Goal: Transaction & Acquisition: Purchase product/service

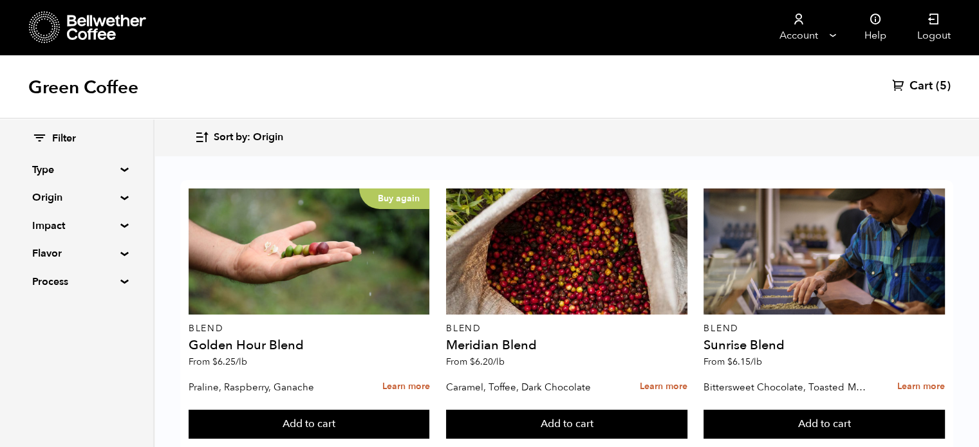
click at [250, 136] on span "Sort by: Origin" at bounding box center [249, 138] width 70 height 14
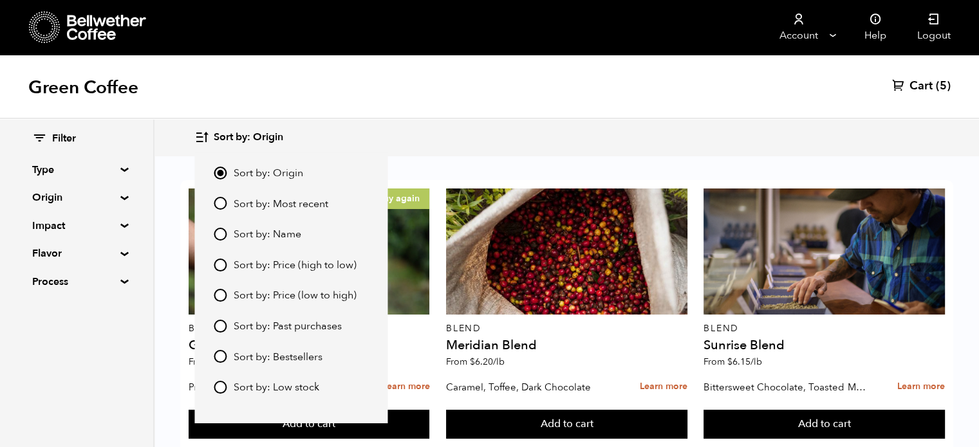
click at [221, 200] on input "Sort by: Most recent" at bounding box center [220, 203] width 13 height 13
radio input "true"
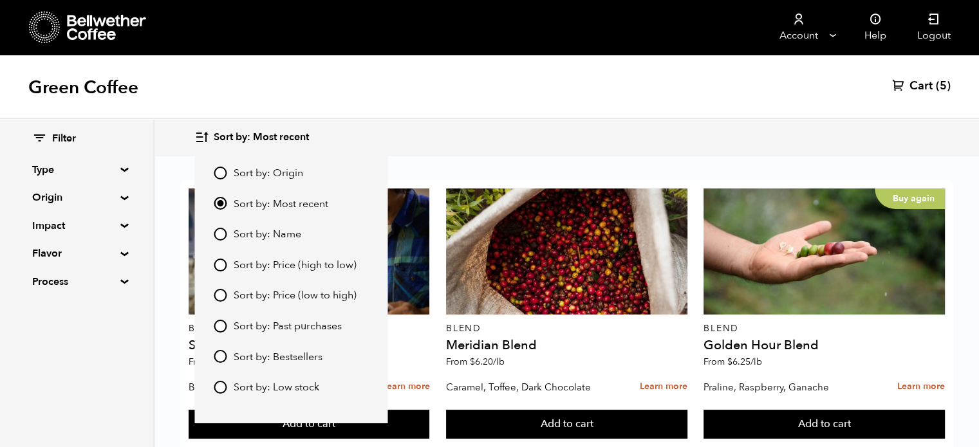
click at [448, 63] on div "Green Coffee Cart (5)" at bounding box center [489, 87] width 979 height 64
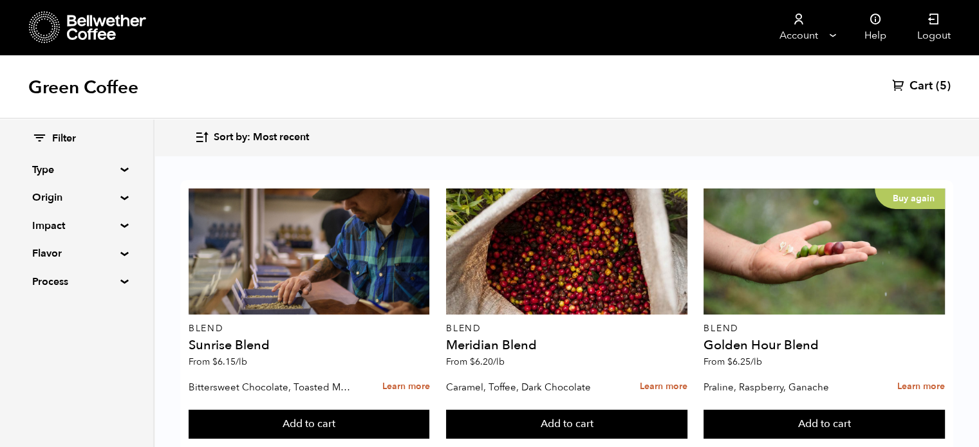
click at [229, 137] on span "Sort by: Most recent" at bounding box center [261, 138] width 95 height 14
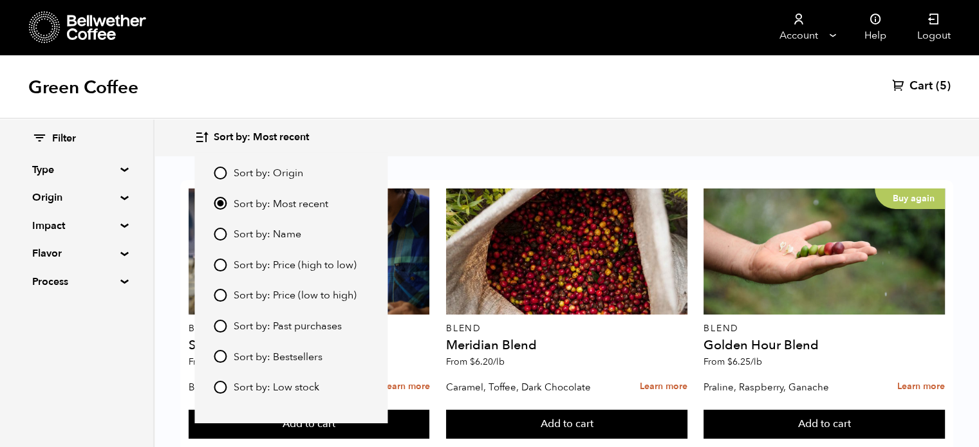
click at [390, 106] on div "Green Coffee Cart (5)" at bounding box center [489, 87] width 979 height 64
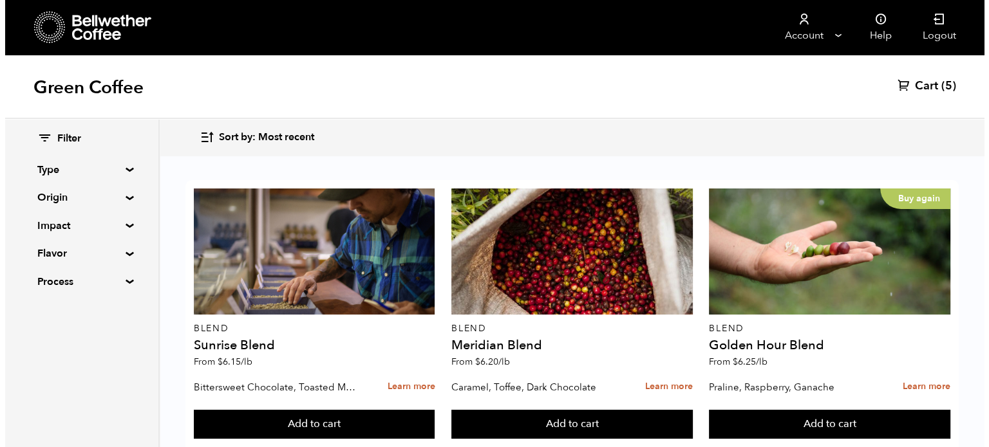
scroll to position [386, 0]
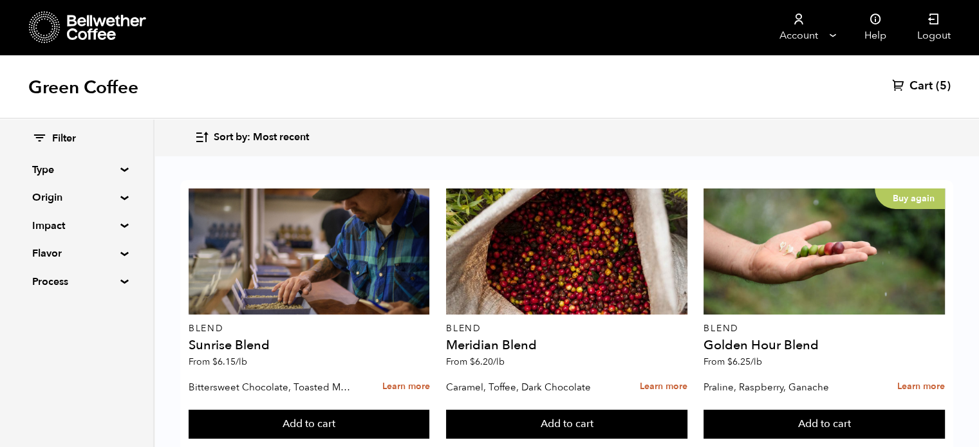
click at [333, 410] on button "Add to cart" at bounding box center [309, 425] width 241 height 30
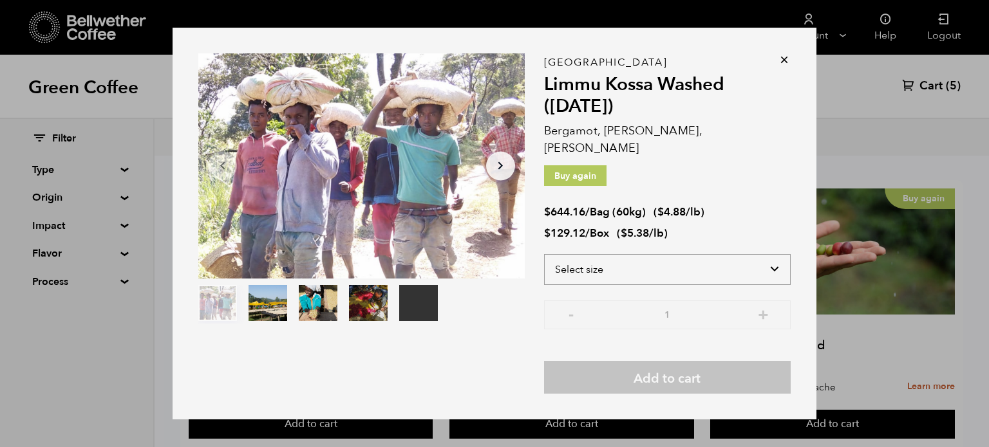
click at [621, 254] on select "Select size Bag (60kg) (132 lbs) Box (24 lbs)" at bounding box center [667, 269] width 247 height 31
click at [544, 254] on select "Select size Bag (60kg) (132 lbs) Box (24 lbs)" at bounding box center [667, 269] width 247 height 31
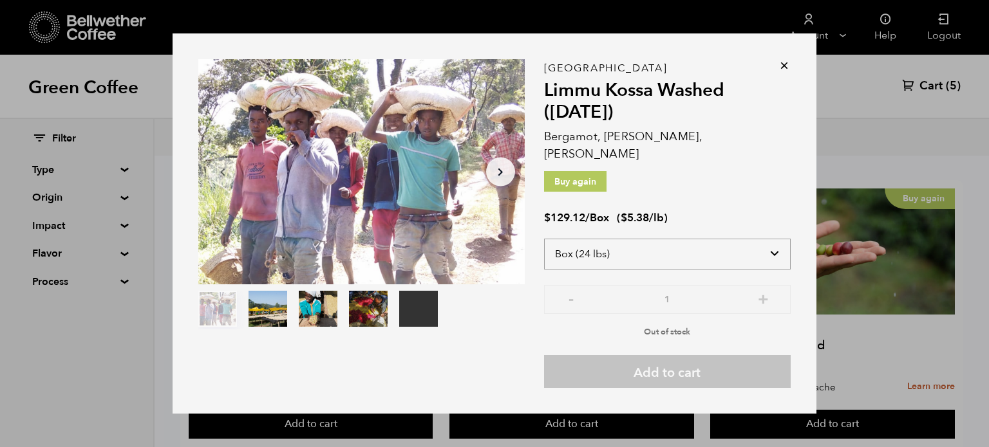
click at [682, 256] on select "Select size Bag (60kg) (132 lbs) Box (24 lbs)" at bounding box center [667, 254] width 247 height 31
select select "bag-3"
click at [544, 239] on select "Select size Bag (60kg) (132 lbs) Box (24 lbs)" at bounding box center [667, 254] width 247 height 31
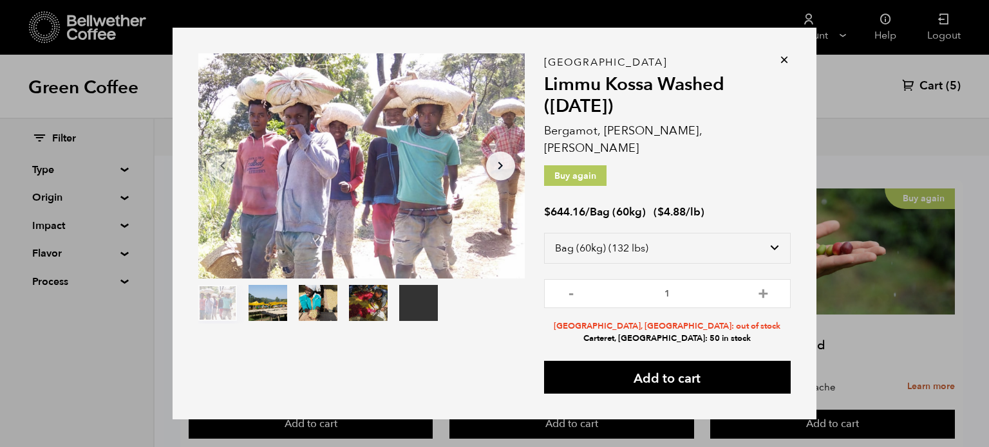
click at [583, 333] on li "Carteret, NJ: 50 in stock" at bounding box center [667, 339] width 247 height 12
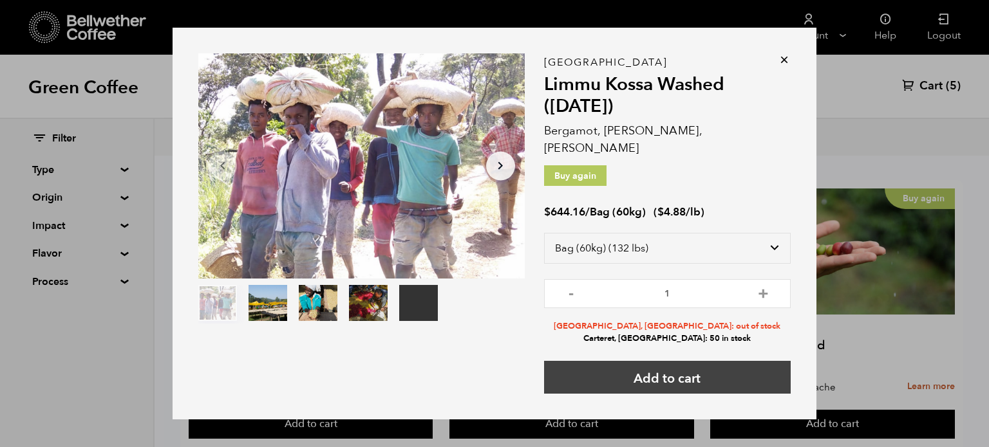
click at [637, 377] on button "Add to cart" at bounding box center [667, 377] width 247 height 33
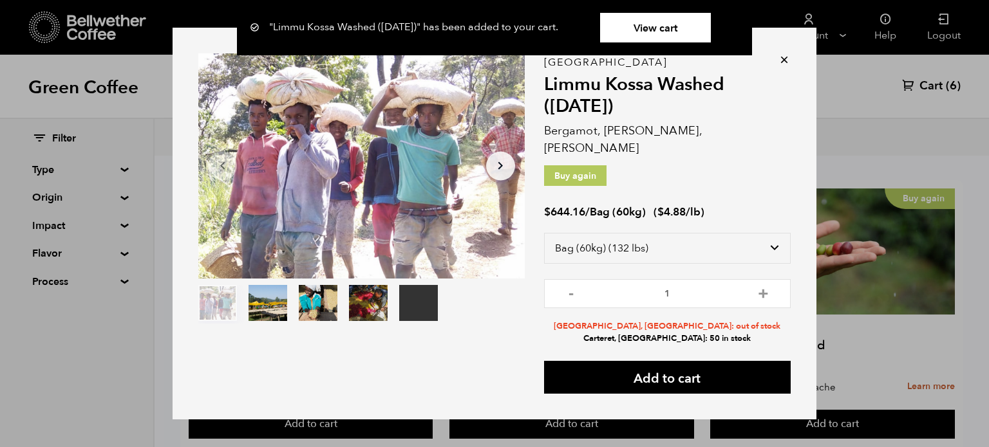
click at [661, 33] on link "View cart" at bounding box center [655, 28] width 111 height 30
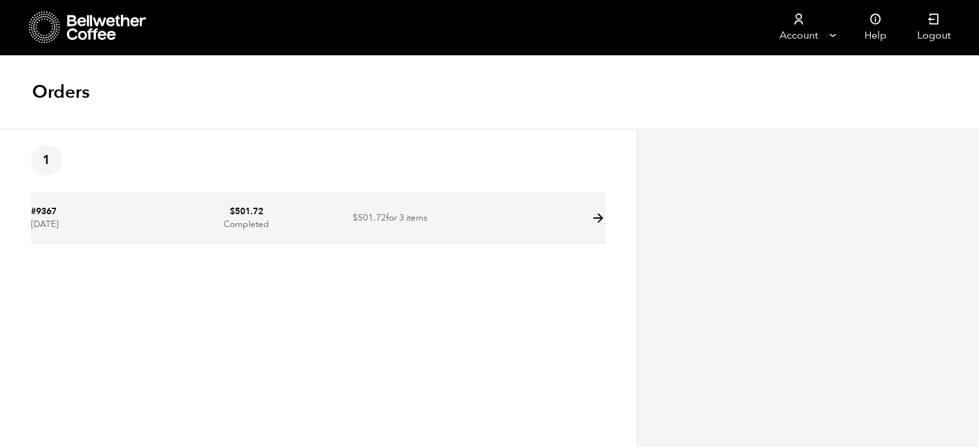
click at [563, 223] on td at bounding box center [534, 218] width 144 height 49
click at [594, 220] on icon at bounding box center [598, 218] width 15 height 15
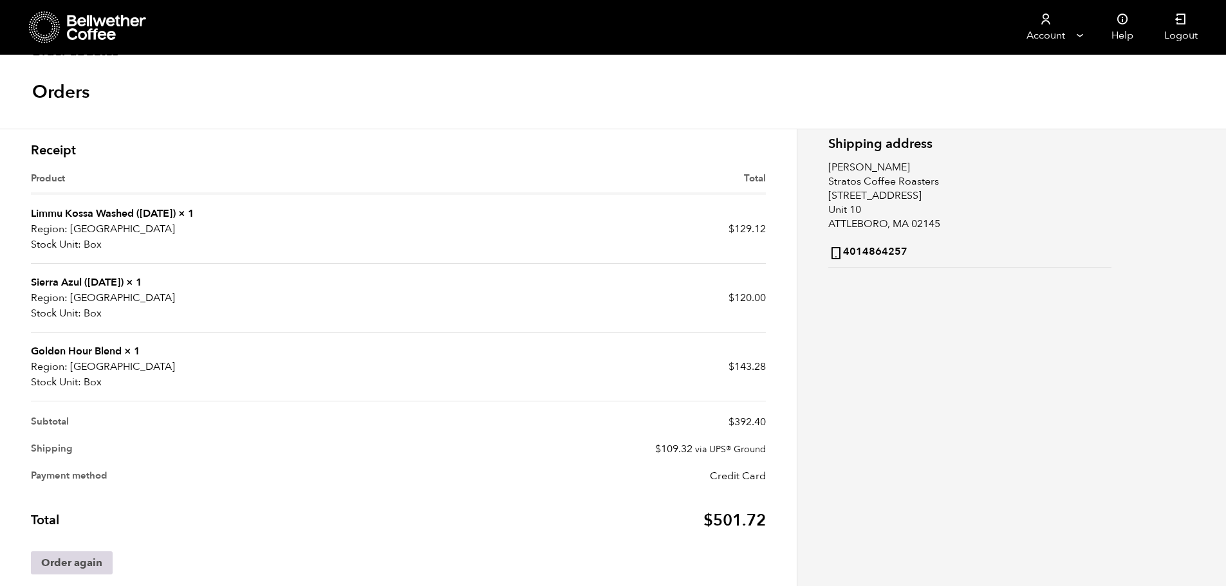
scroll to position [252, 0]
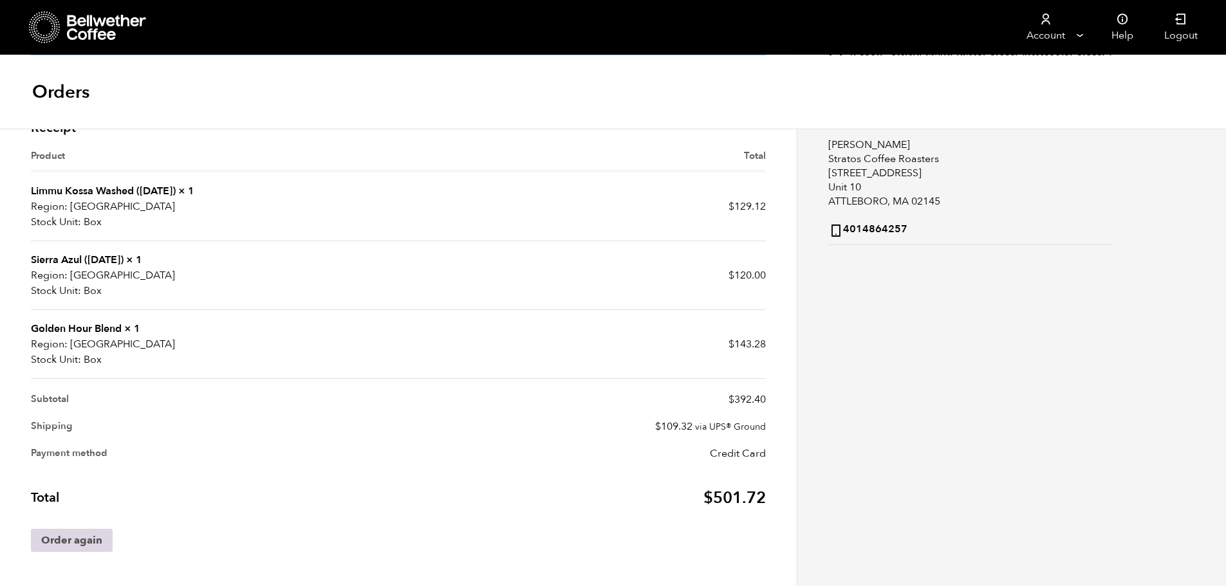
click at [80, 447] on link "Order again" at bounding box center [72, 540] width 82 height 23
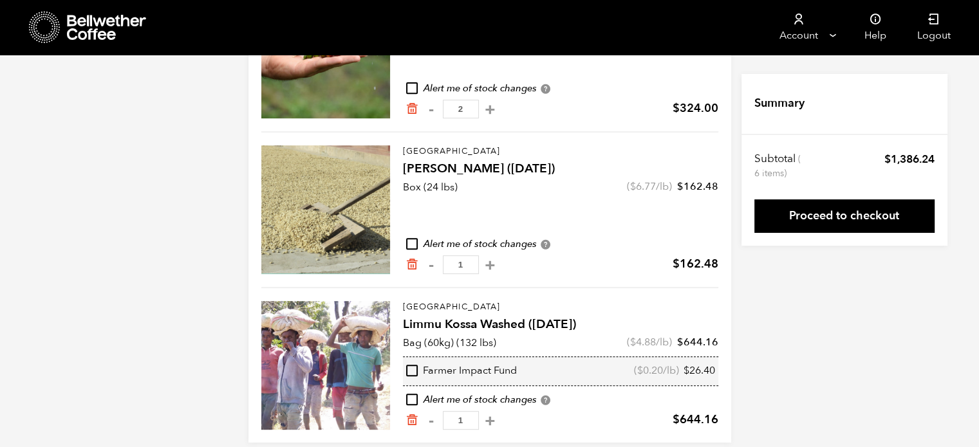
scroll to position [540, 0]
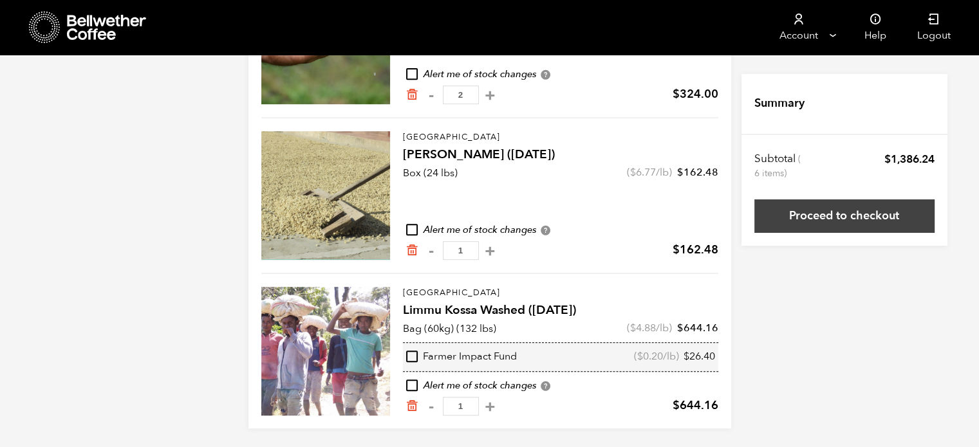
click at [851, 215] on link "Proceed to checkout" at bounding box center [844, 216] width 180 height 33
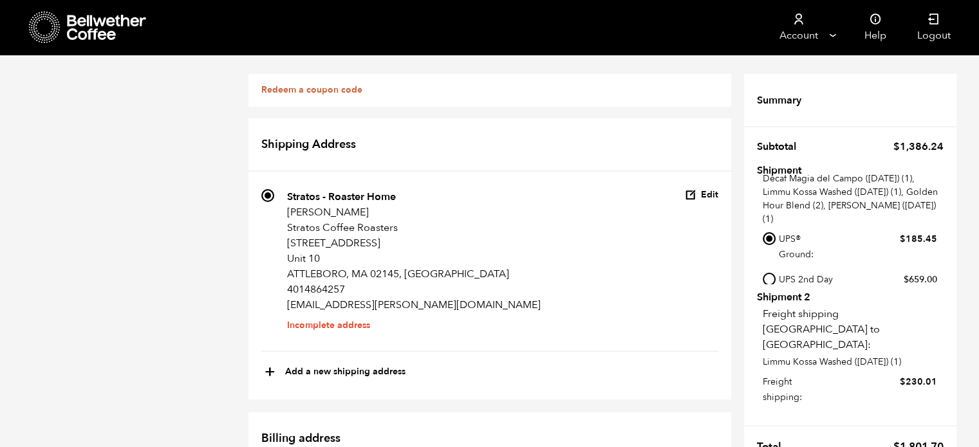
scroll to position [39, 0]
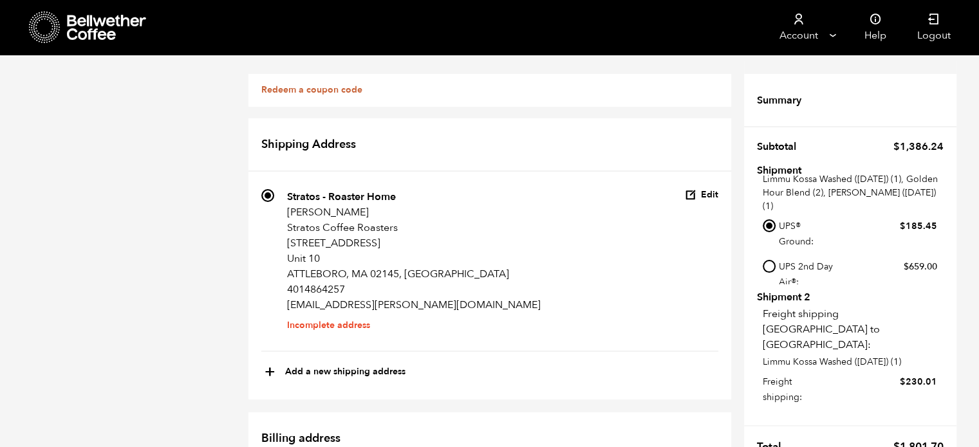
click at [780, 318] on p "Freight shipping NJ to MA:" at bounding box center [853, 329] width 181 height 46
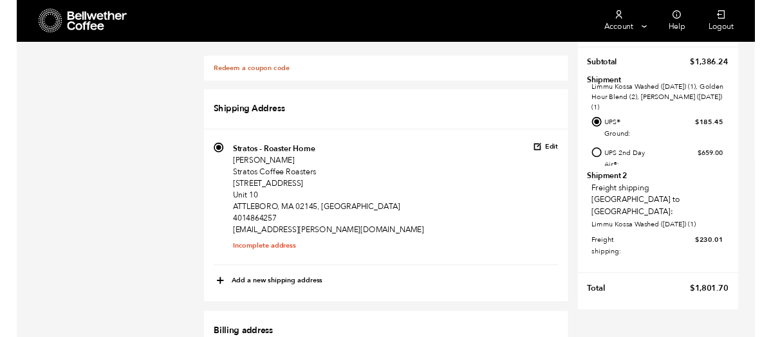
scroll to position [64, 0]
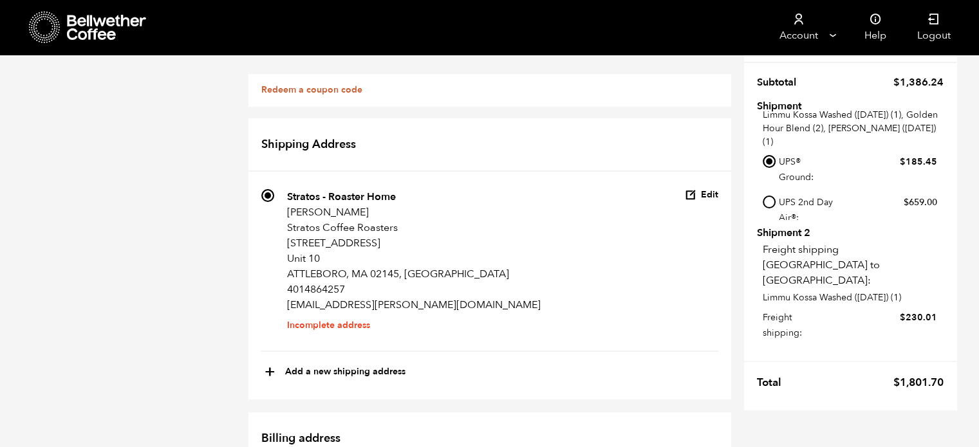
drag, startPoint x: 939, startPoint y: 202, endPoint x: 932, endPoint y: 257, distance: 55.3
click at [934, 267] on tfoot "Summary Subtotal $ 1,386.24 Shipment Shipping to MA: Decaf Magia del Campo (MAR…" at bounding box center [850, 203] width 212 height 413
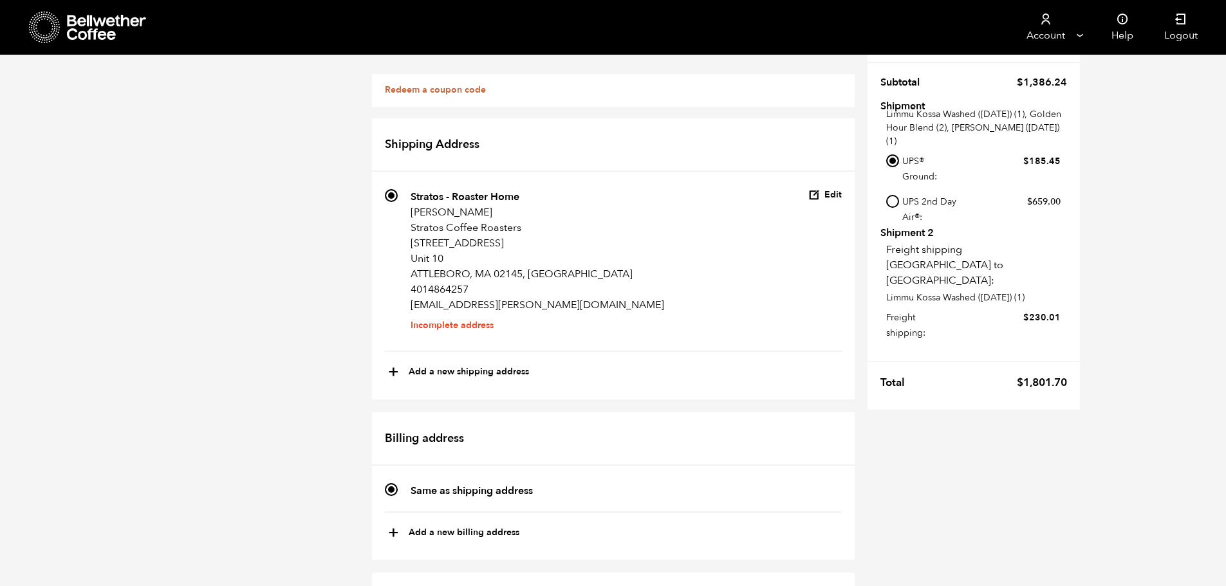
scroll to position [0, 0]
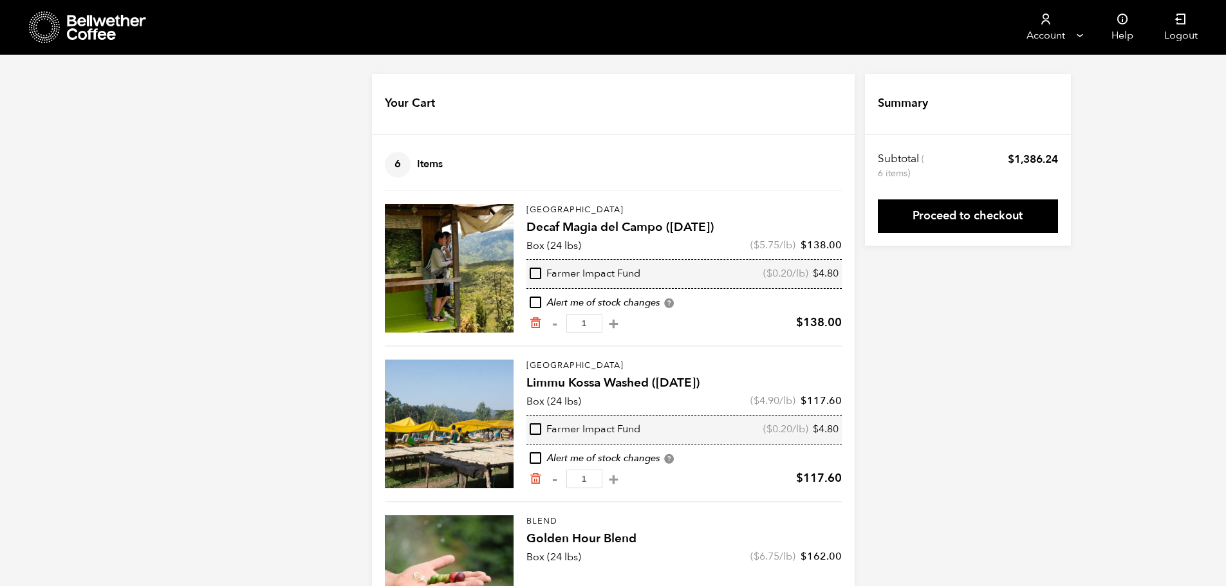
scroll to position [402, 0]
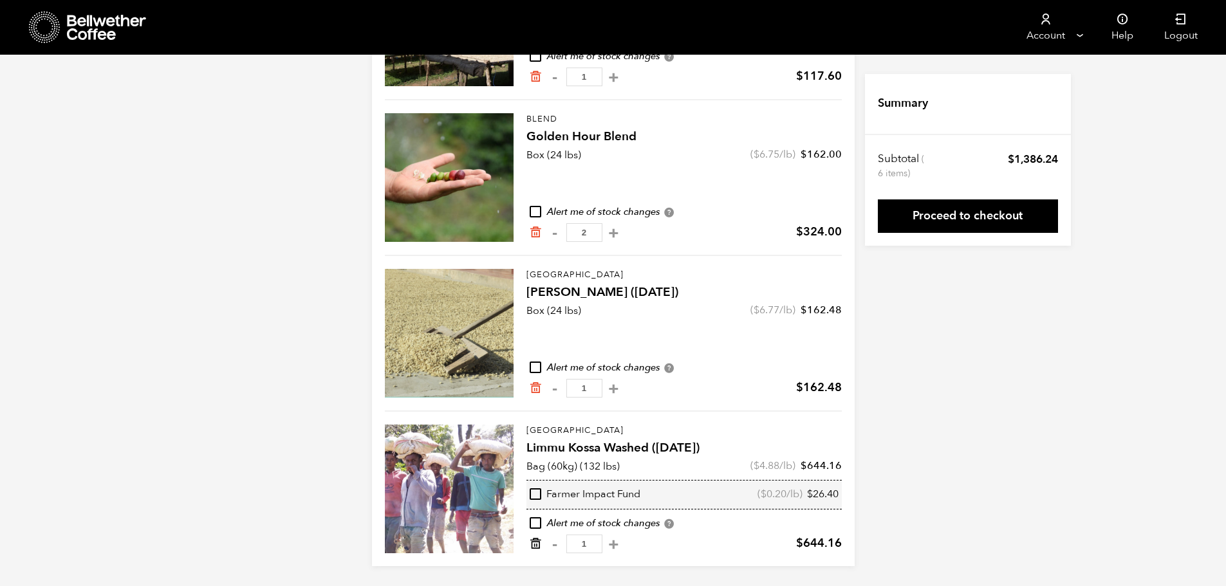
click at [531, 541] on icon "Remove from cart" at bounding box center [535, 544] width 13 height 13
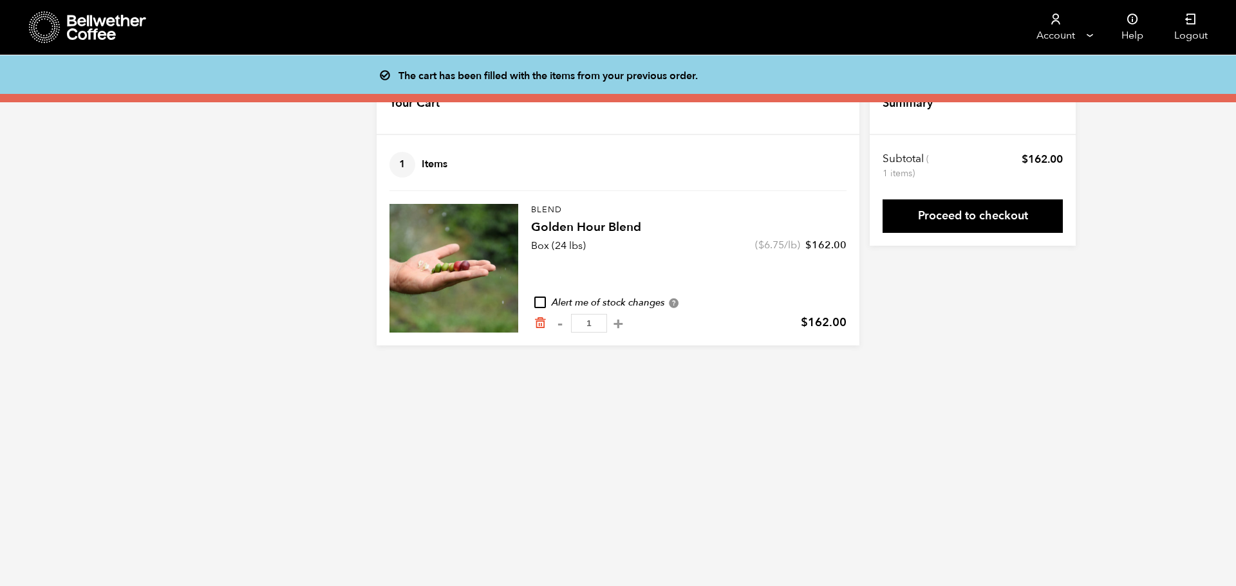
drag, startPoint x: 540, startPoint y: 321, endPoint x: 540, endPoint y: 297, distance: 23.8
click at [541, 321] on icon "Remove from cart" at bounding box center [540, 323] width 13 height 13
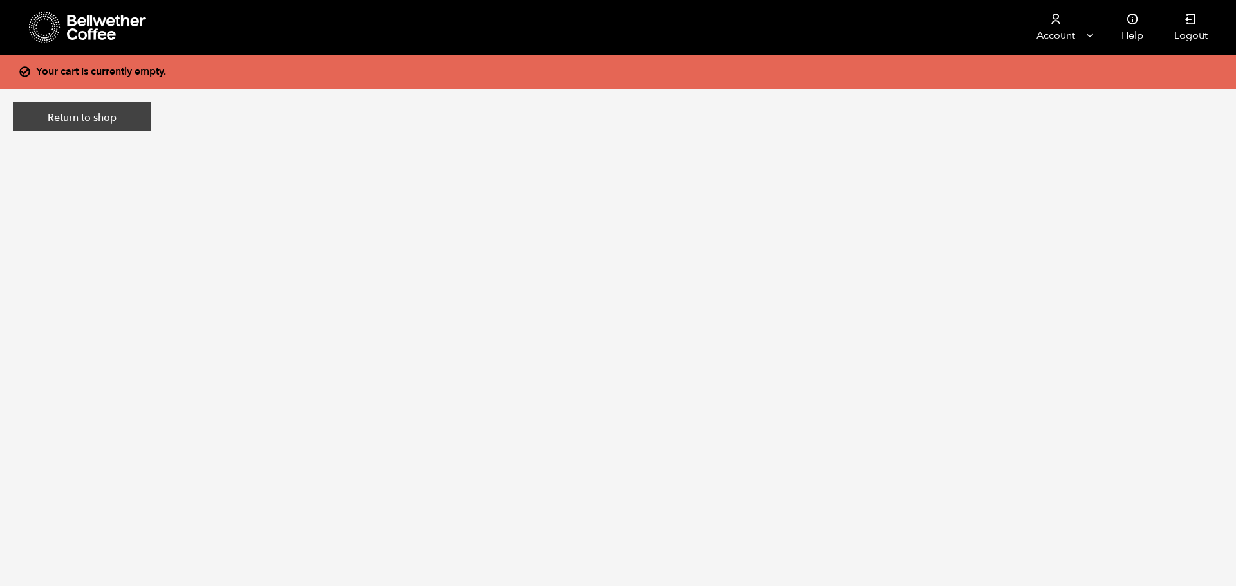
click at [106, 108] on link "Return to shop" at bounding box center [82, 117] width 138 height 30
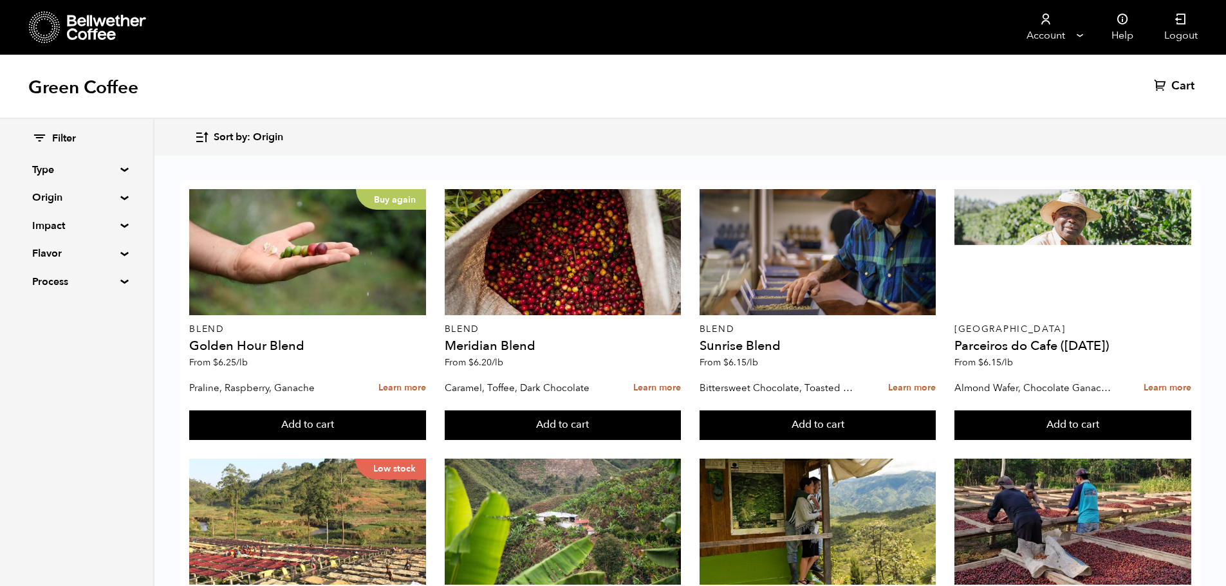
click at [110, 191] on summary "Origin" at bounding box center [76, 197] width 89 height 15
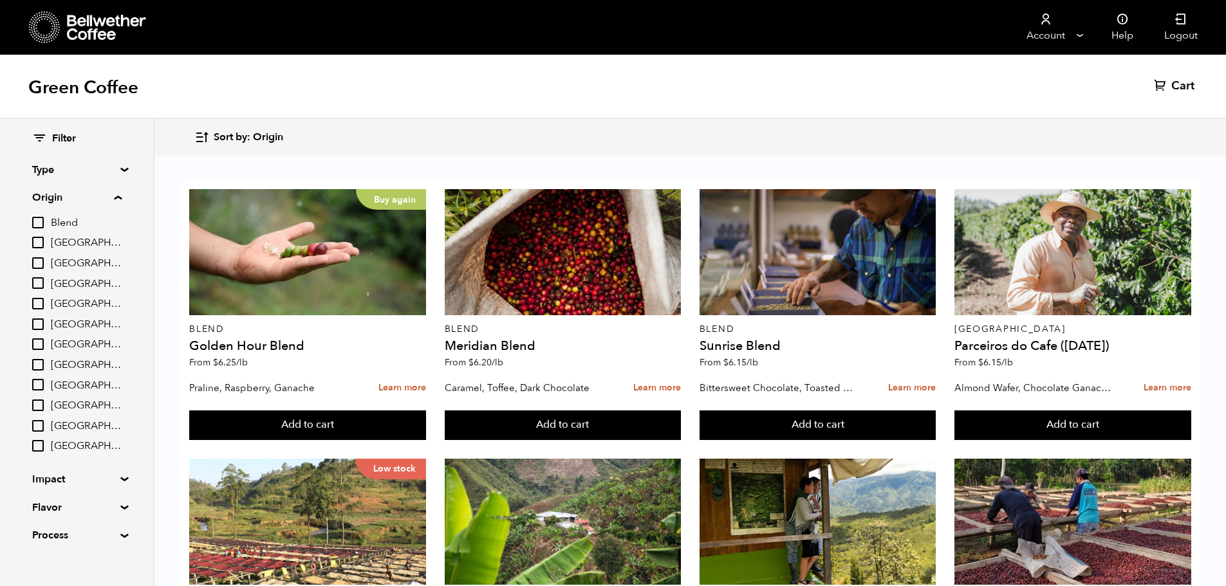
click at [36, 345] on input "[GEOGRAPHIC_DATA]" at bounding box center [38, 345] width 12 height 12
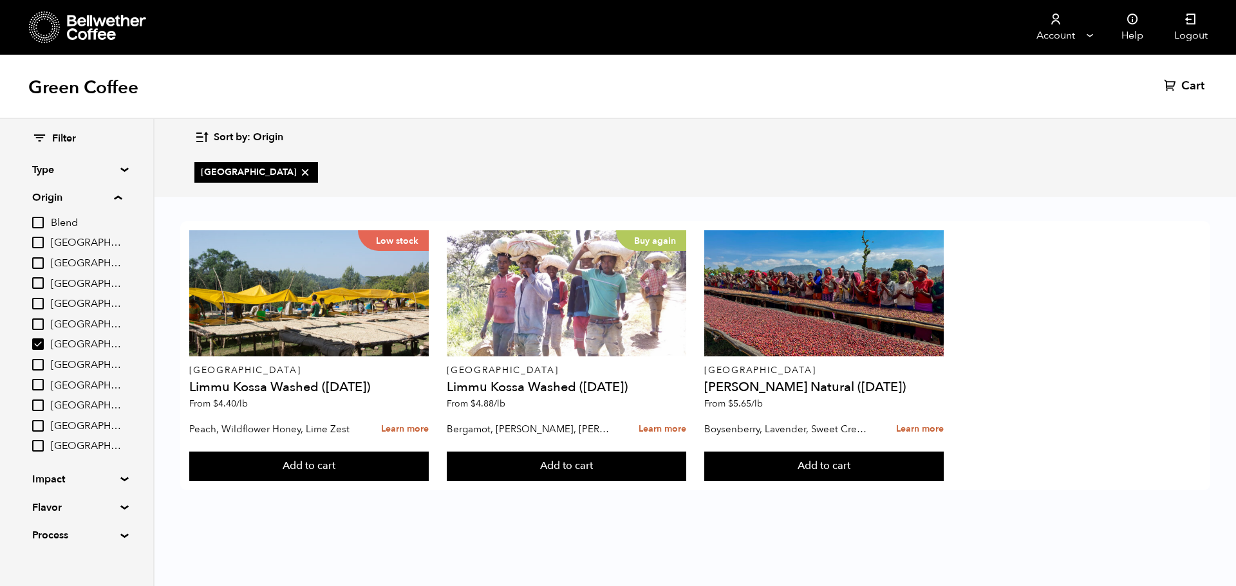
click at [33, 337] on label "[GEOGRAPHIC_DATA]" at bounding box center [76, 344] width 89 height 15
click at [0, 0] on input "[GEOGRAPHIC_DATA]" at bounding box center [0, 0] width 0 height 0
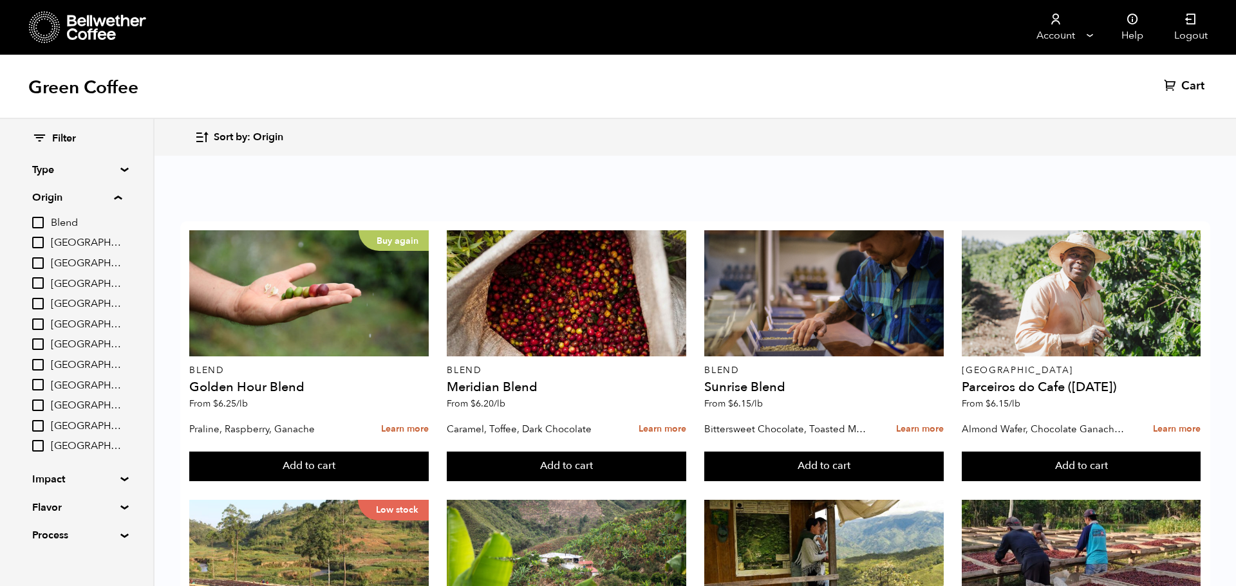
checkbox input "false"
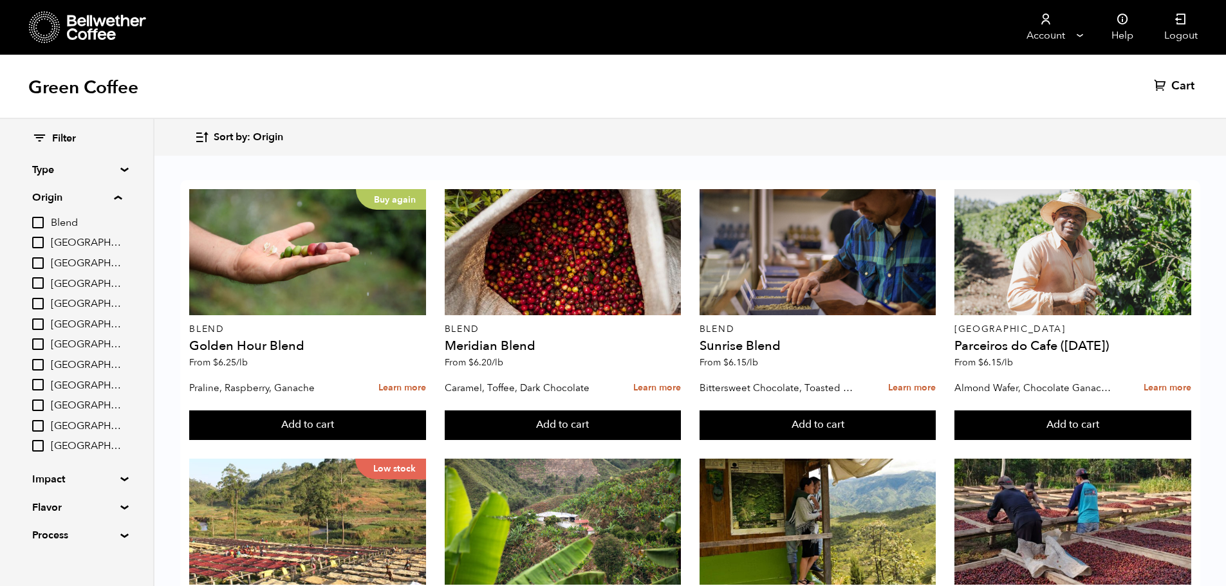
click at [41, 222] on input "Blend" at bounding box center [38, 223] width 12 height 12
checkbox input "true"
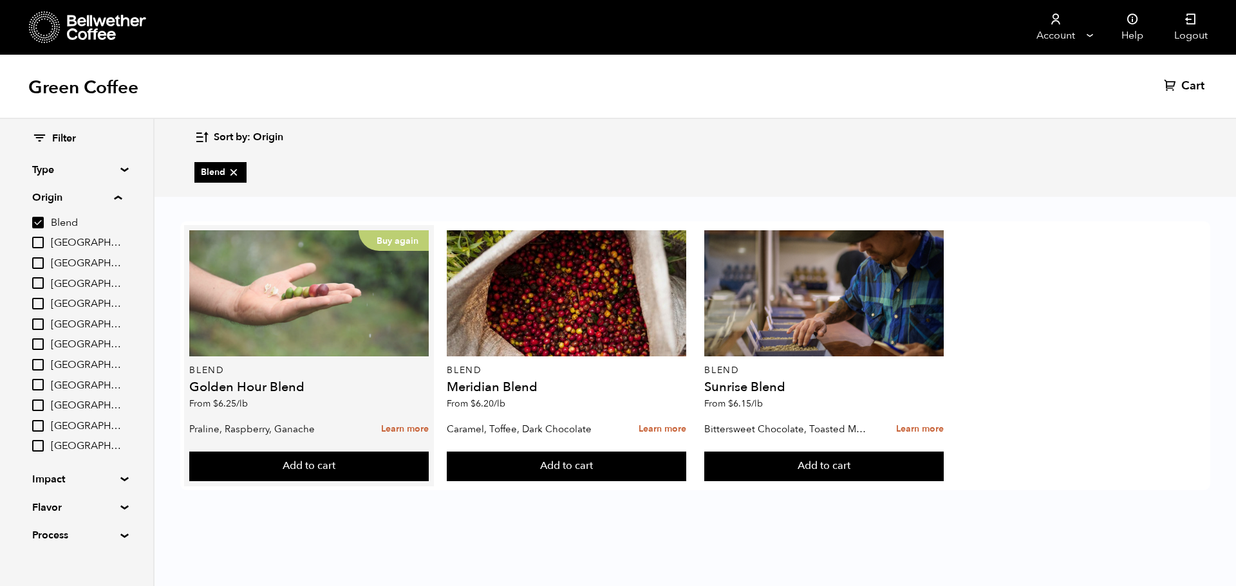
click at [341, 348] on div "Buy again" at bounding box center [308, 293] width 239 height 126
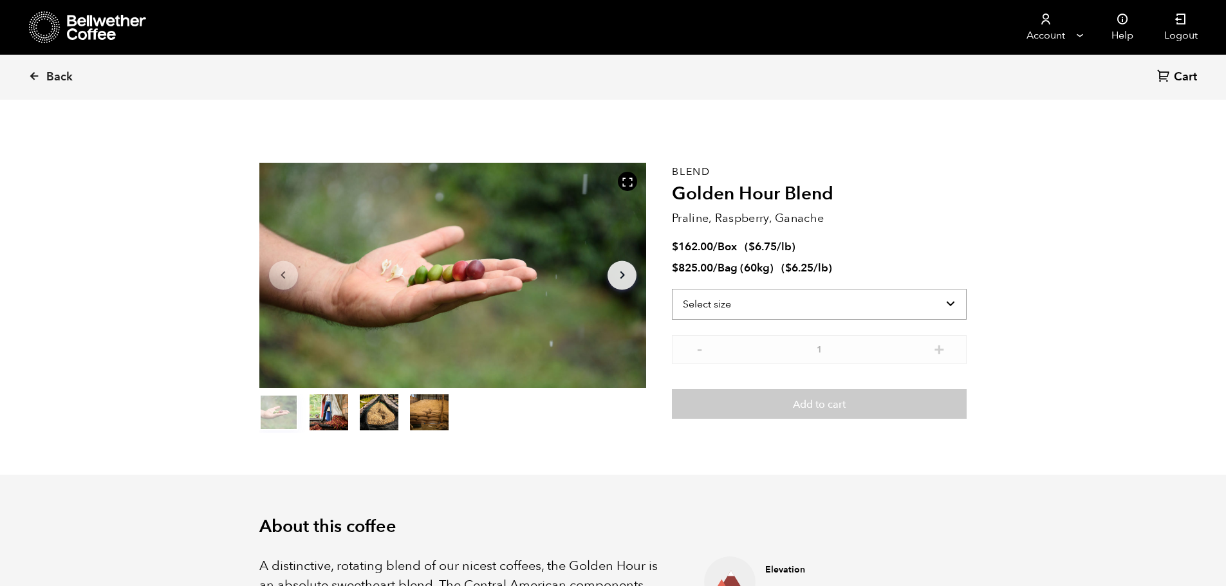
scroll to position [560, 686]
click at [757, 306] on select "Select size Bag (60kg) (132 lbs) Box (24 lbs)" at bounding box center [819, 304] width 295 height 31
select select "box"
click at [672, 289] on select "Select size Bag (60kg) (132 lbs) Box (24 lbs)" at bounding box center [819, 304] width 295 height 31
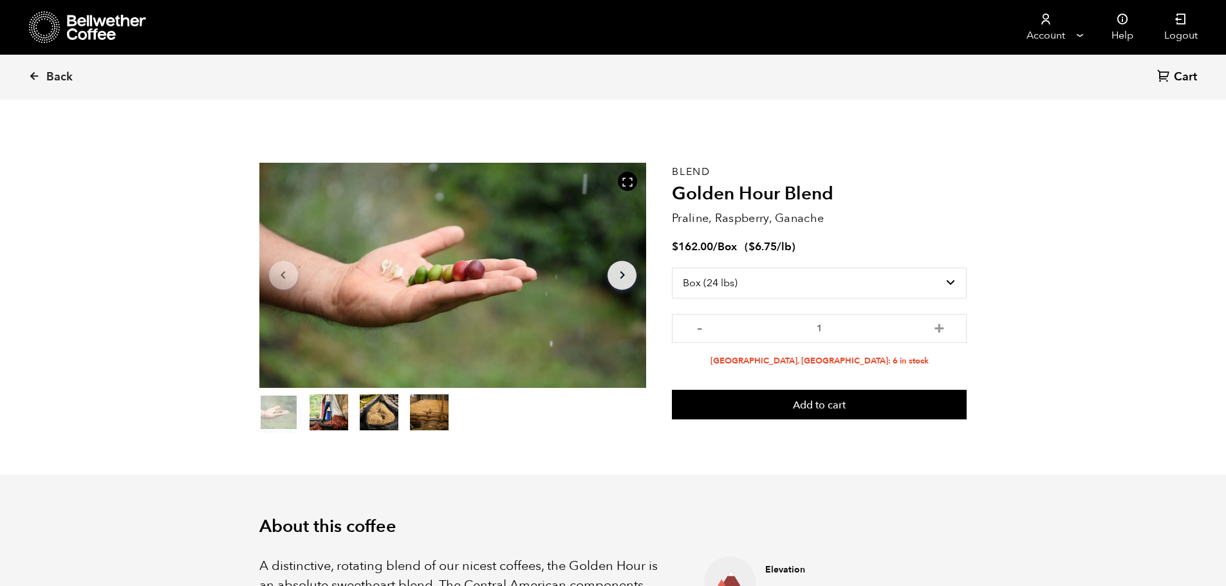
drag, startPoint x: 1053, startPoint y: 286, endPoint x: 981, endPoint y: 299, distance: 73.4
click at [375, 415] on button "item 2" at bounding box center [379, 415] width 39 height 36
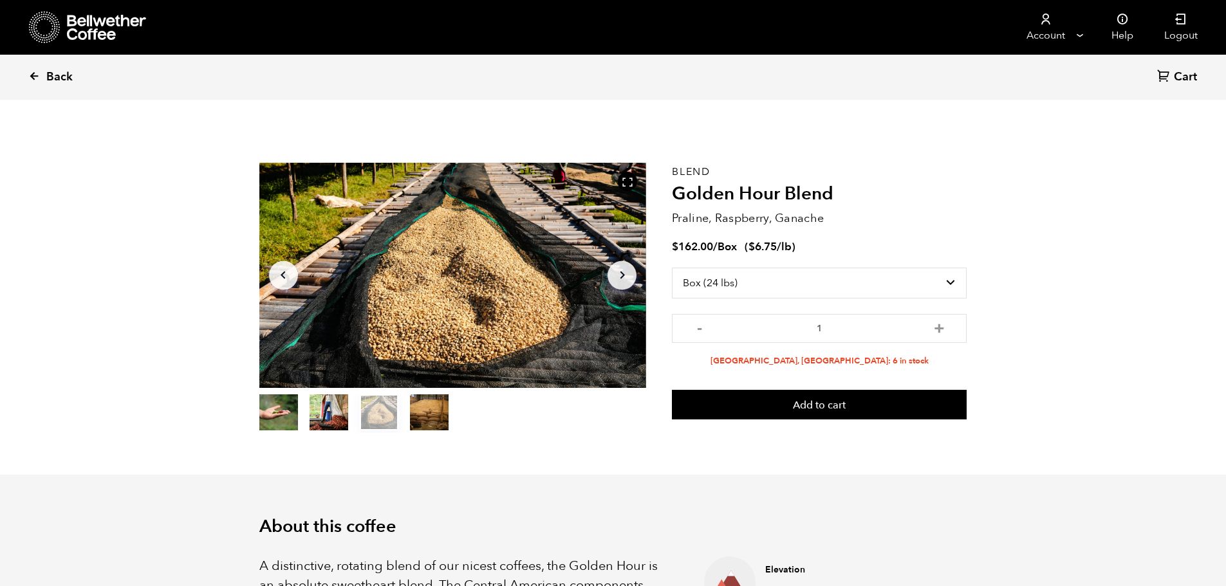
click at [35, 74] on icon at bounding box center [34, 76] width 12 height 12
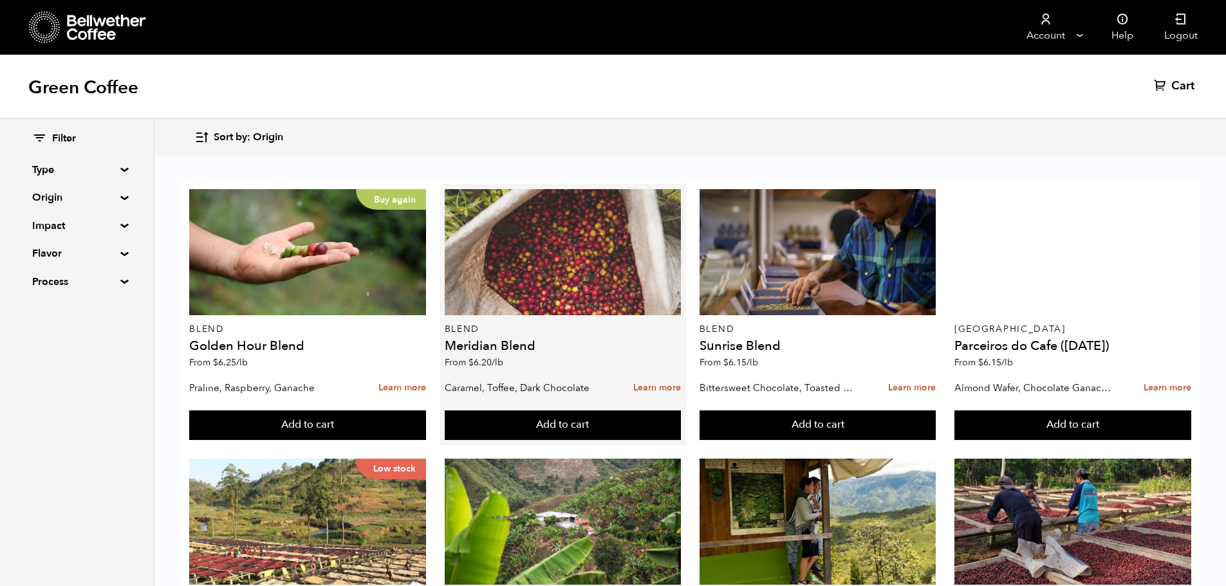
click at [561, 226] on div at bounding box center [563, 252] width 237 height 126
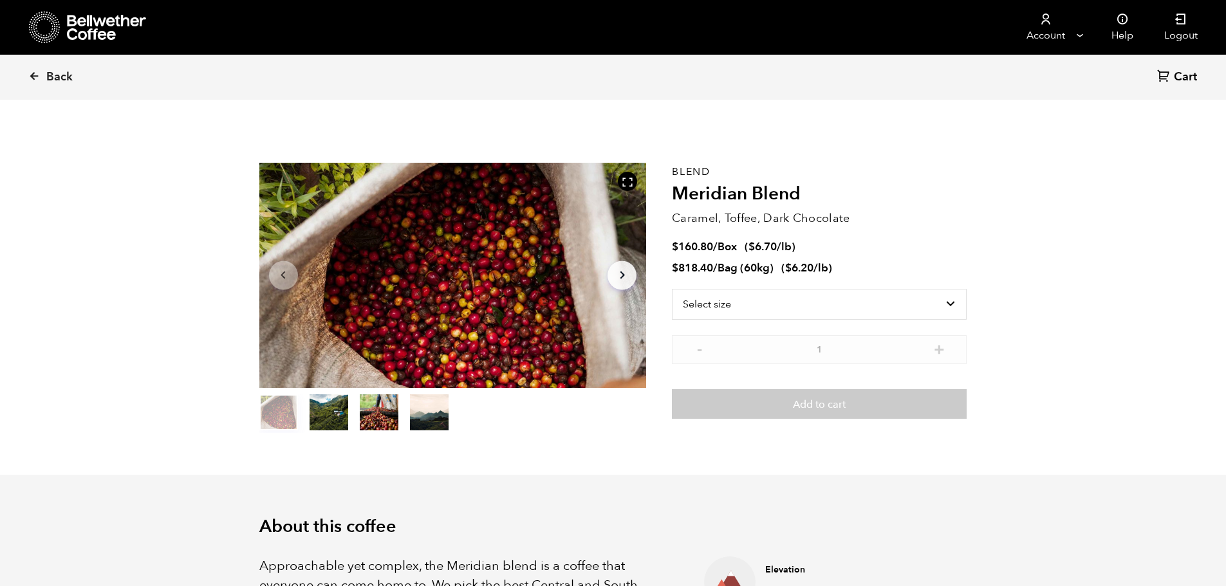
scroll to position [560, 686]
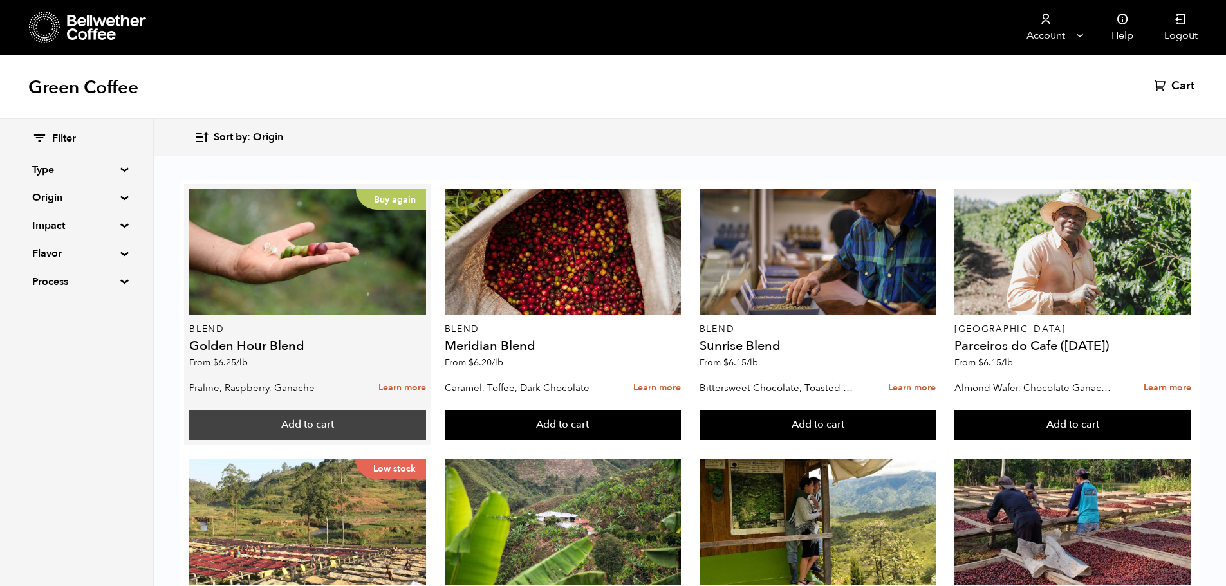
click at [299, 426] on button "Add to cart" at bounding box center [307, 426] width 237 height 30
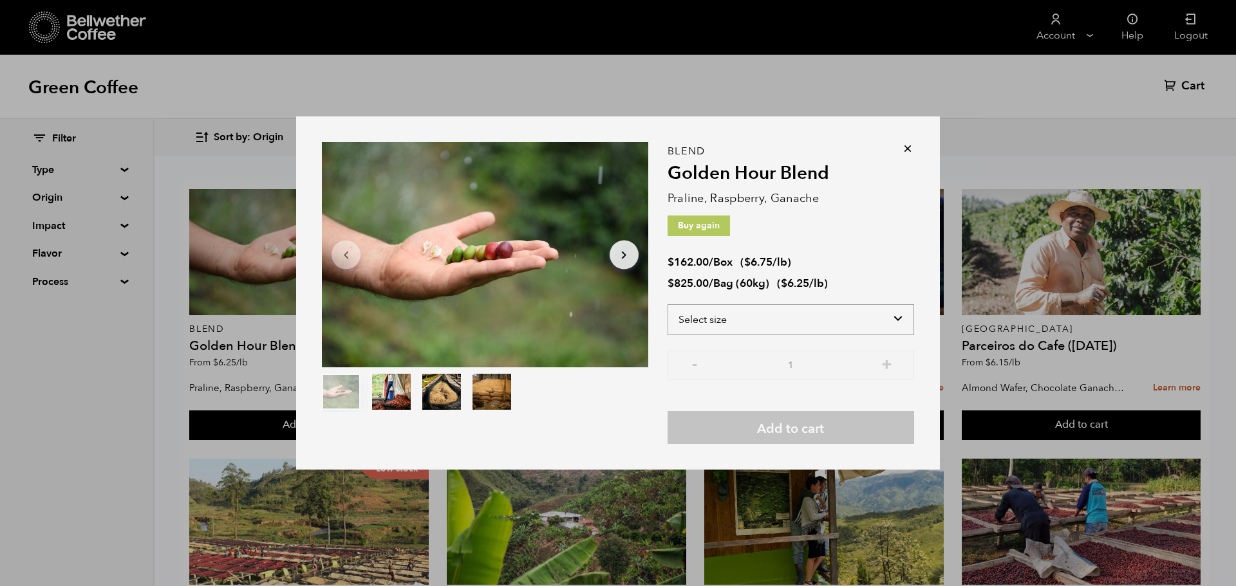
click at [743, 313] on select "Select size Bag (60kg) (132 lbs) Box (24 lbs)" at bounding box center [791, 319] width 247 height 31
click at [727, 326] on select "Select size Bag (60kg) (132 lbs) Box (24 lbs)" at bounding box center [791, 319] width 247 height 31
select select "bag-3"
click at [668, 304] on select "Select size Bag (60kg) (132 lbs) Box (24 lbs)" at bounding box center [791, 319] width 247 height 31
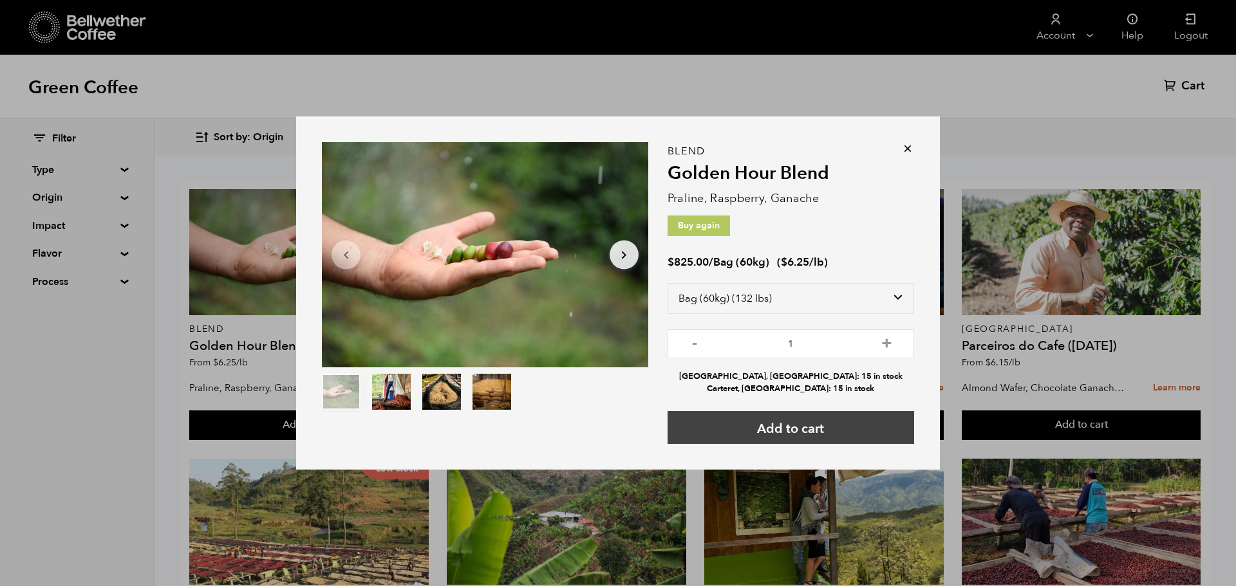
click at [794, 424] on button "Add to cart" at bounding box center [791, 427] width 247 height 33
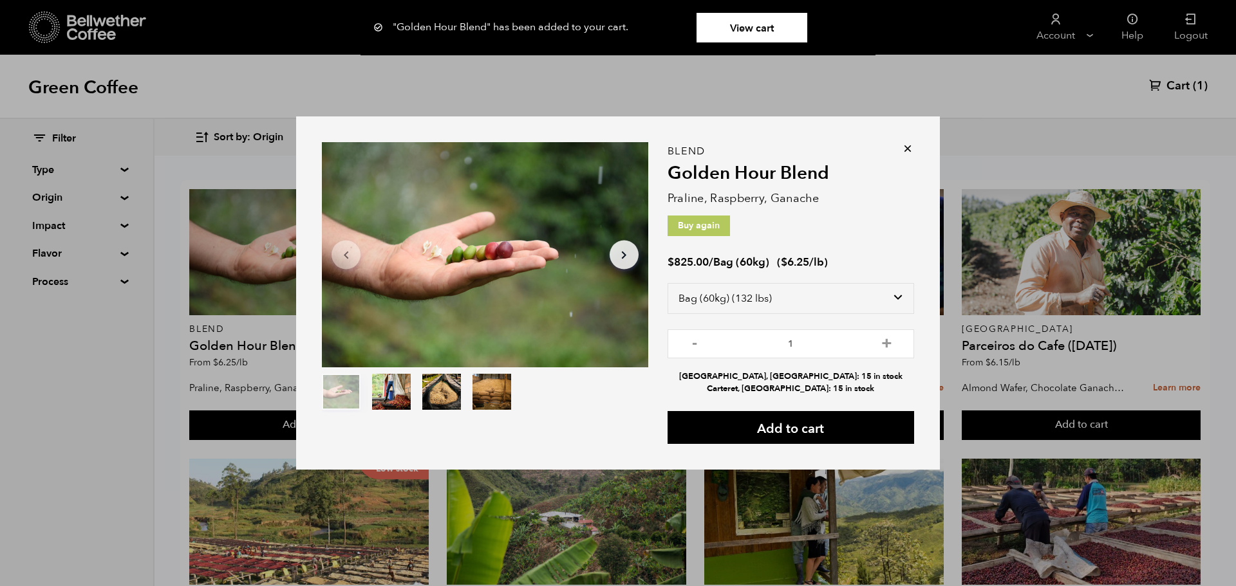
click at [905, 145] on icon at bounding box center [907, 148] width 13 height 13
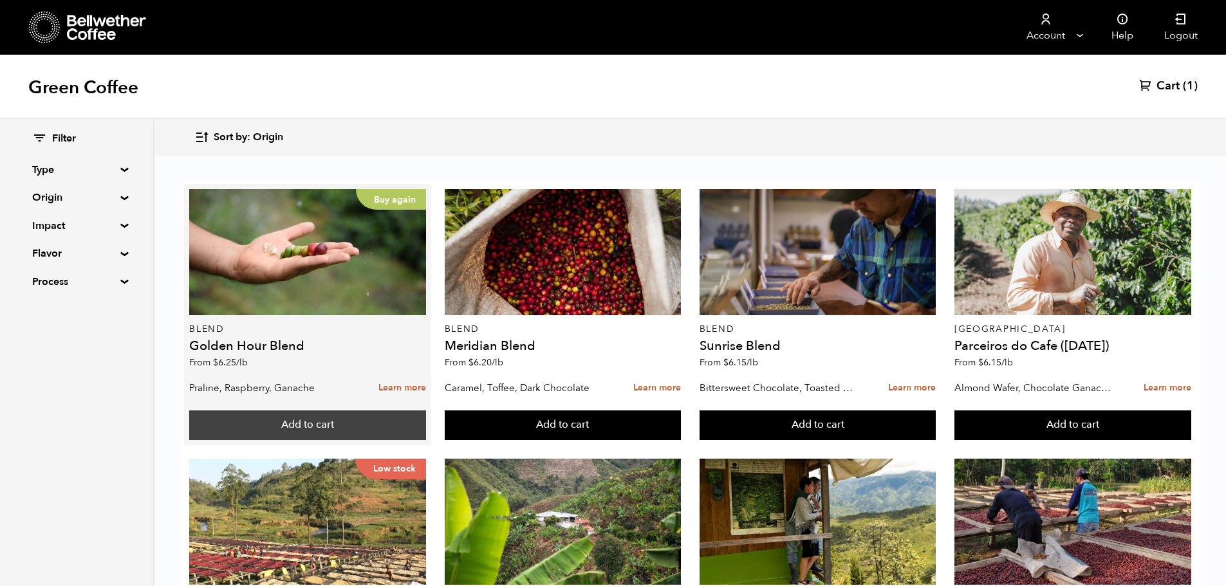
click at [367, 420] on button "Add to cart" at bounding box center [307, 426] width 237 height 30
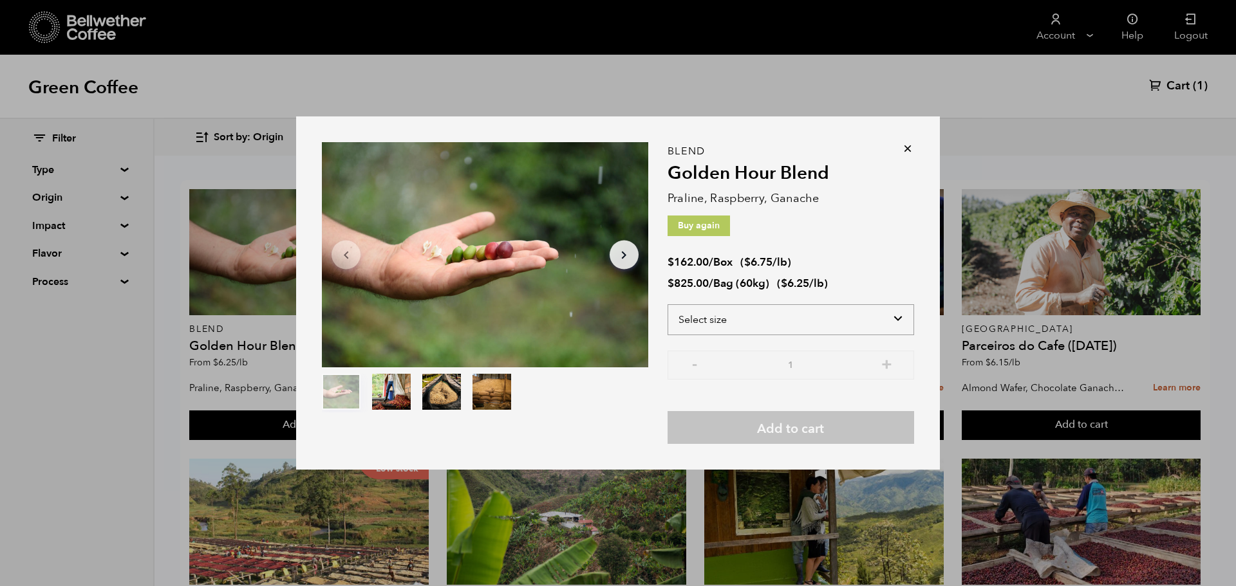
click at [735, 304] on select "Select size Bag (60kg) (132 lbs) Box (24 lbs)" at bounding box center [791, 319] width 247 height 31
select select "box"
click at [668, 304] on select "Select size Bag (60kg) (132 lbs) Box (24 lbs)" at bounding box center [791, 319] width 247 height 31
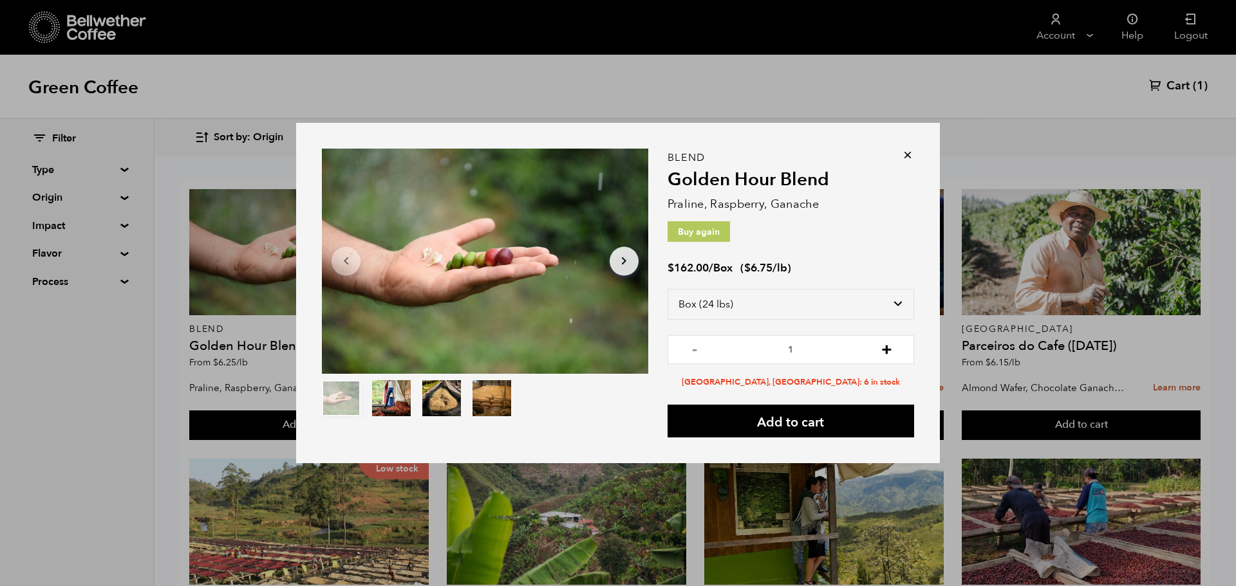
click at [893, 345] on button "+" at bounding box center [887, 348] width 16 height 13
type input "2"
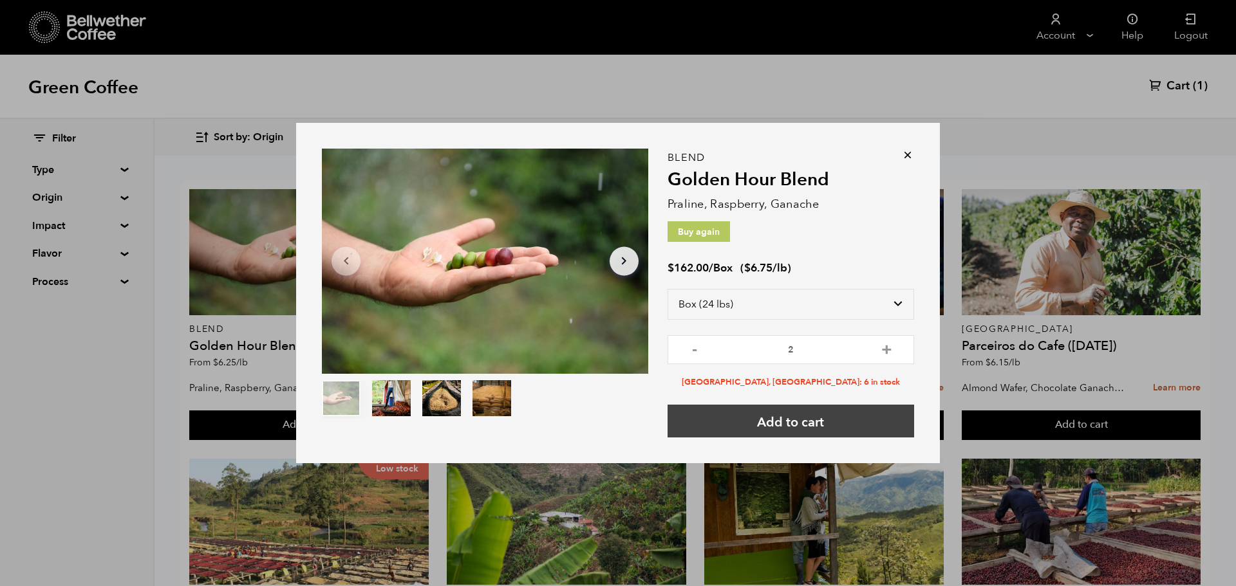
click at [816, 419] on button "Add to cart" at bounding box center [791, 421] width 247 height 33
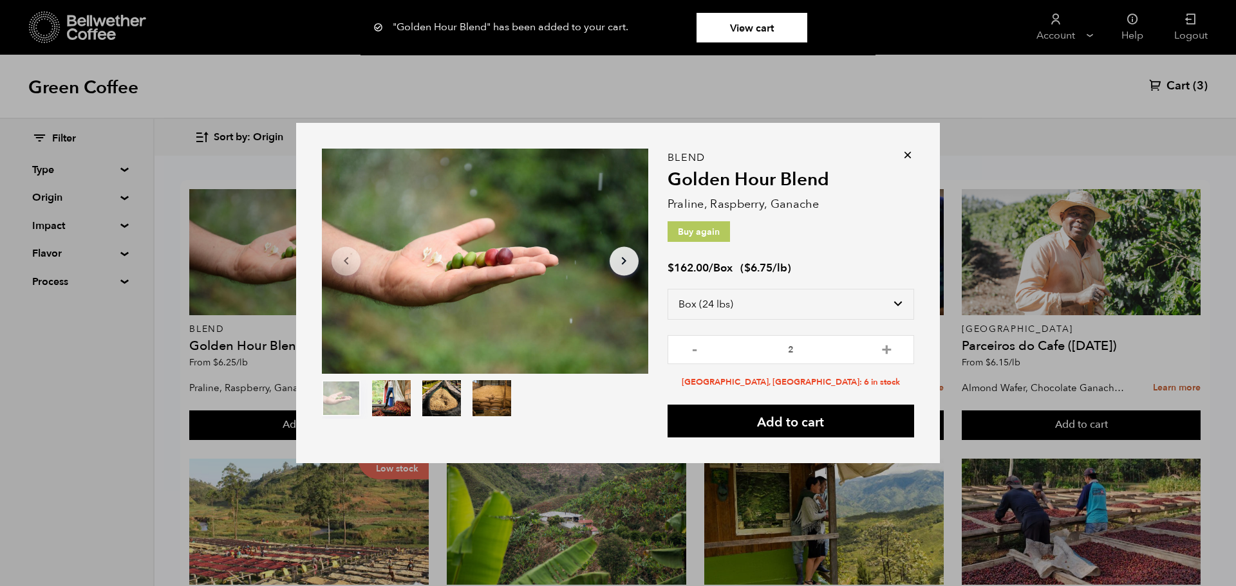
click at [908, 150] on icon at bounding box center [907, 155] width 13 height 13
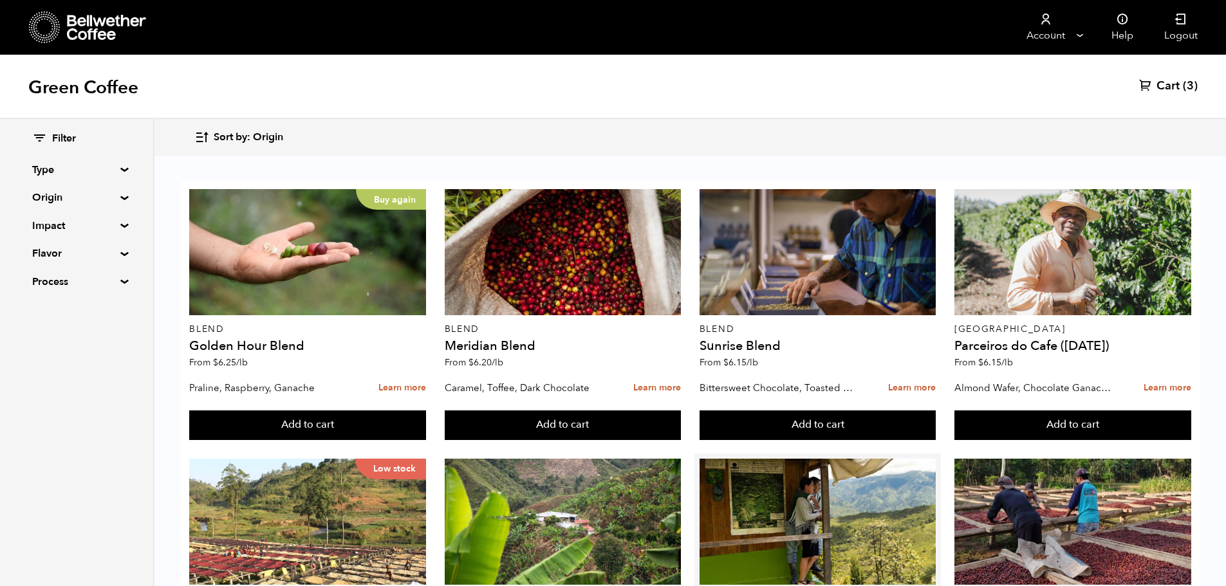
scroll to position [322, 0]
click at [87, 192] on summary "Origin" at bounding box center [76, 197] width 89 height 15
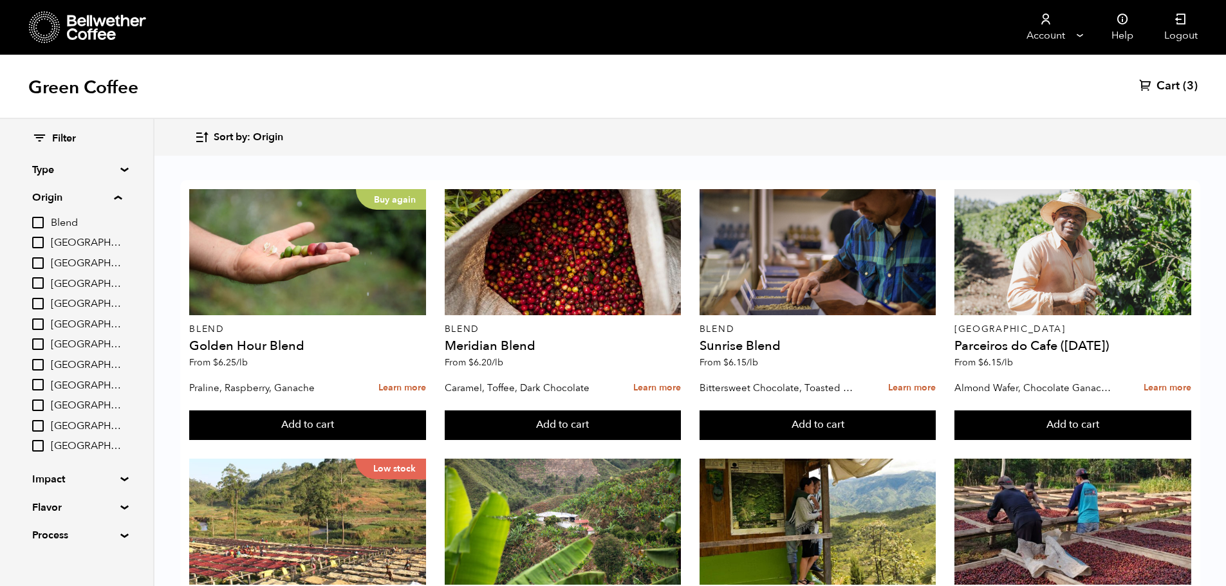
click at [86, 192] on summary "Origin" at bounding box center [76, 197] width 89 height 15
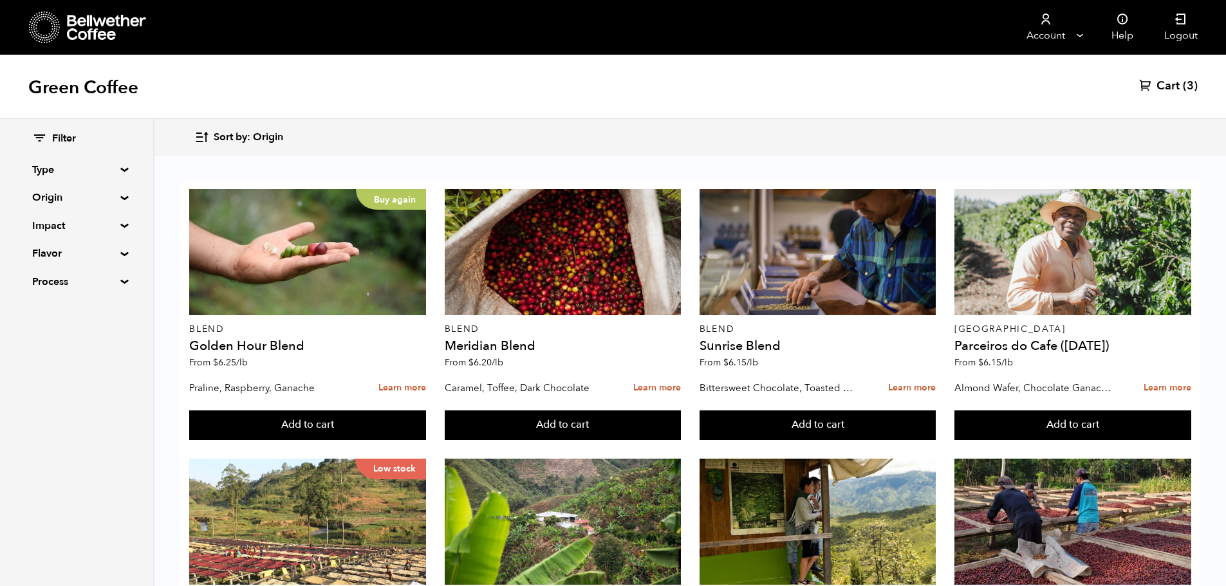
click at [79, 167] on summary "Type" at bounding box center [76, 169] width 89 height 15
click at [36, 234] on input "Decaf" at bounding box center [38, 235] width 12 height 12
checkbox input "true"
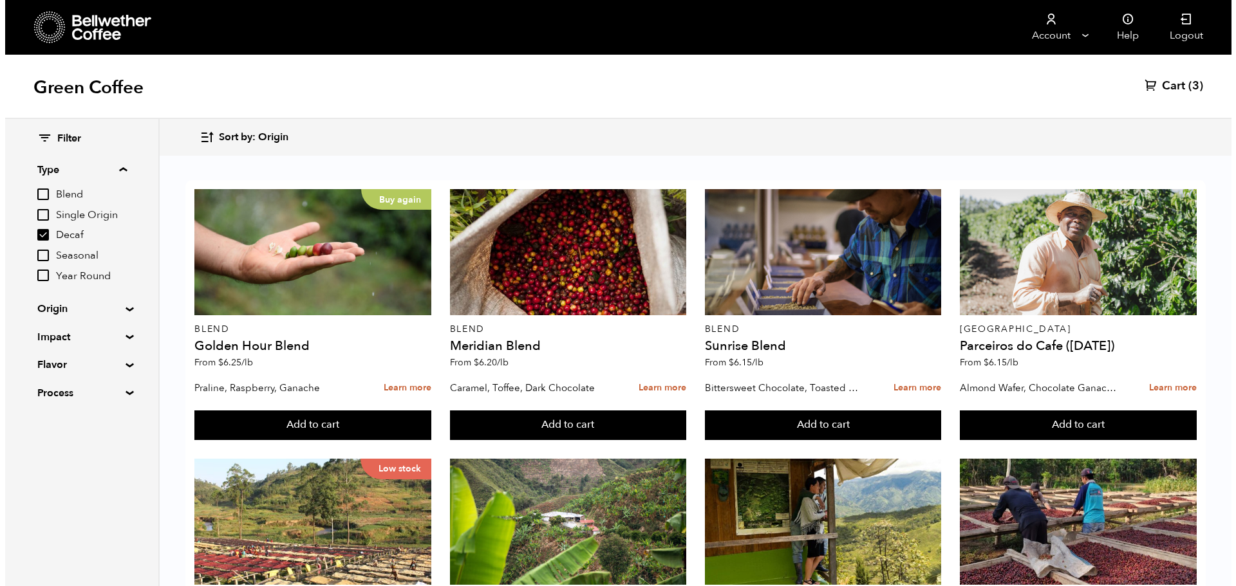
scroll to position [0, 0]
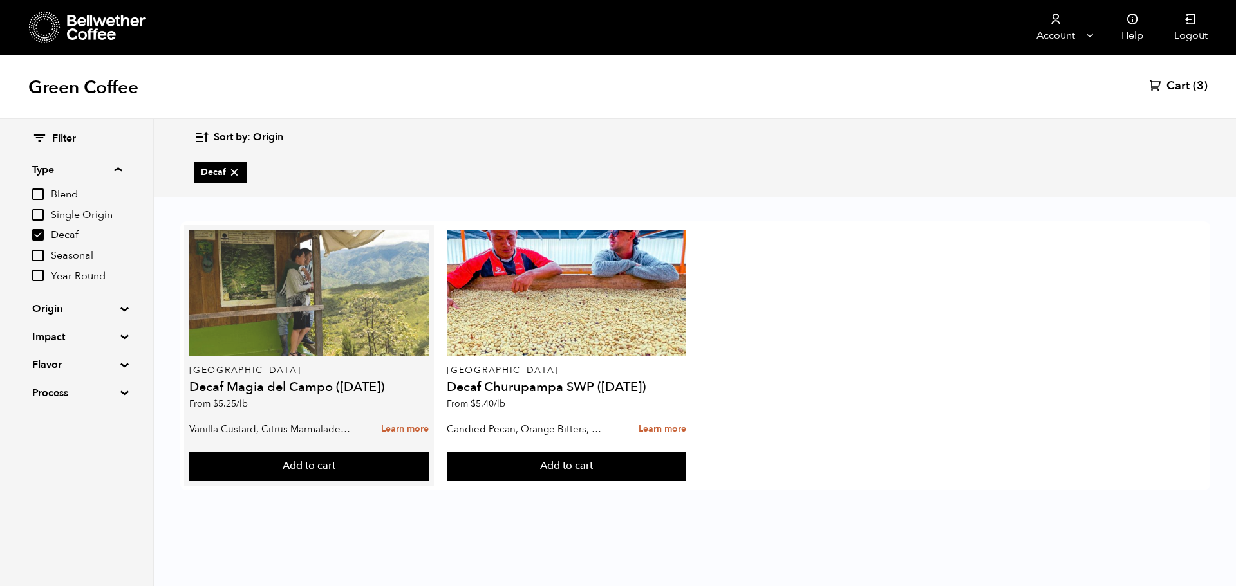
click at [366, 349] on div at bounding box center [308, 293] width 239 height 126
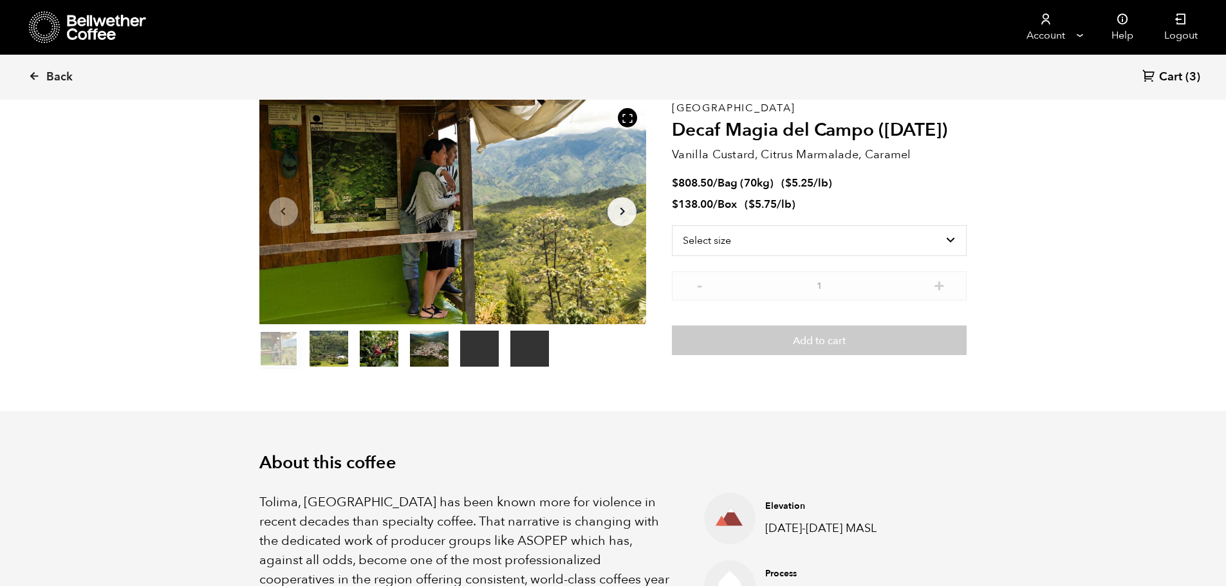
scroll to position [64, 0]
click at [771, 250] on select "Select size Bag (70kg) (154 lbs) Box (24 lbs)" at bounding box center [819, 240] width 295 height 31
select select "box"
click at [672, 225] on select "Select size Bag (70kg) (154 lbs) Box (24 lbs)" at bounding box center [819, 240] width 295 height 31
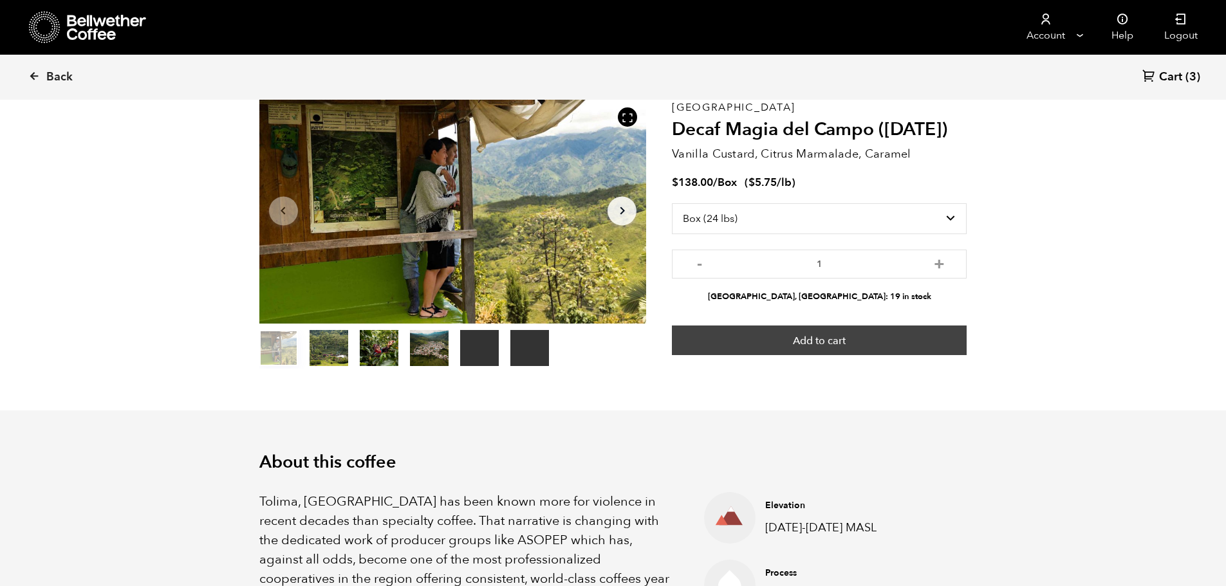
click at [812, 337] on button "Add to cart" at bounding box center [819, 341] width 295 height 30
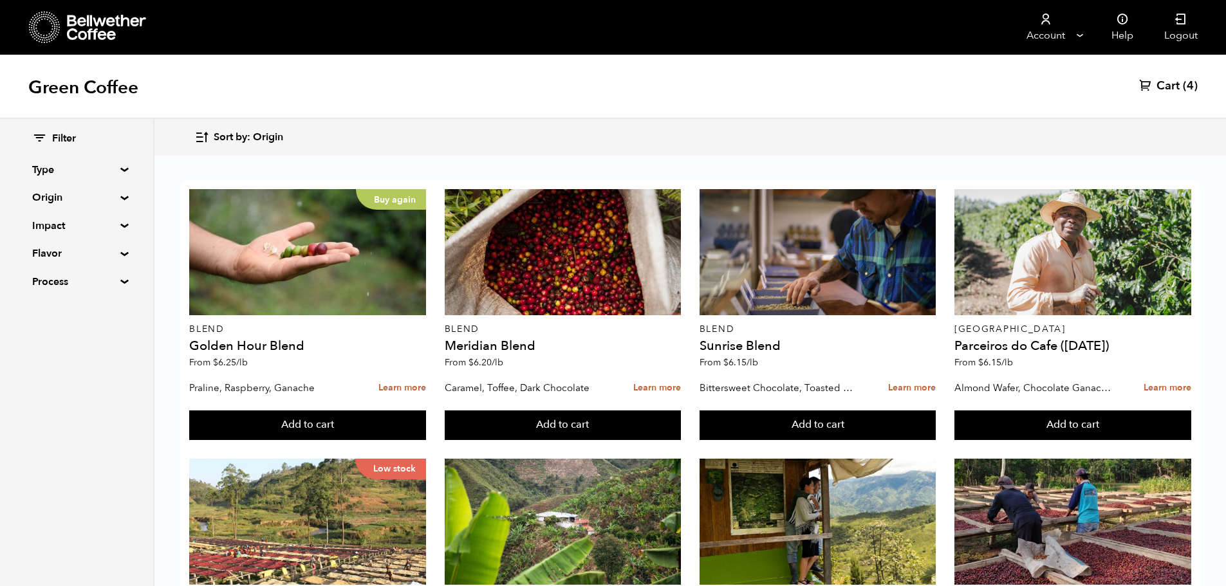
click at [62, 199] on summary "Origin" at bounding box center [76, 197] width 89 height 15
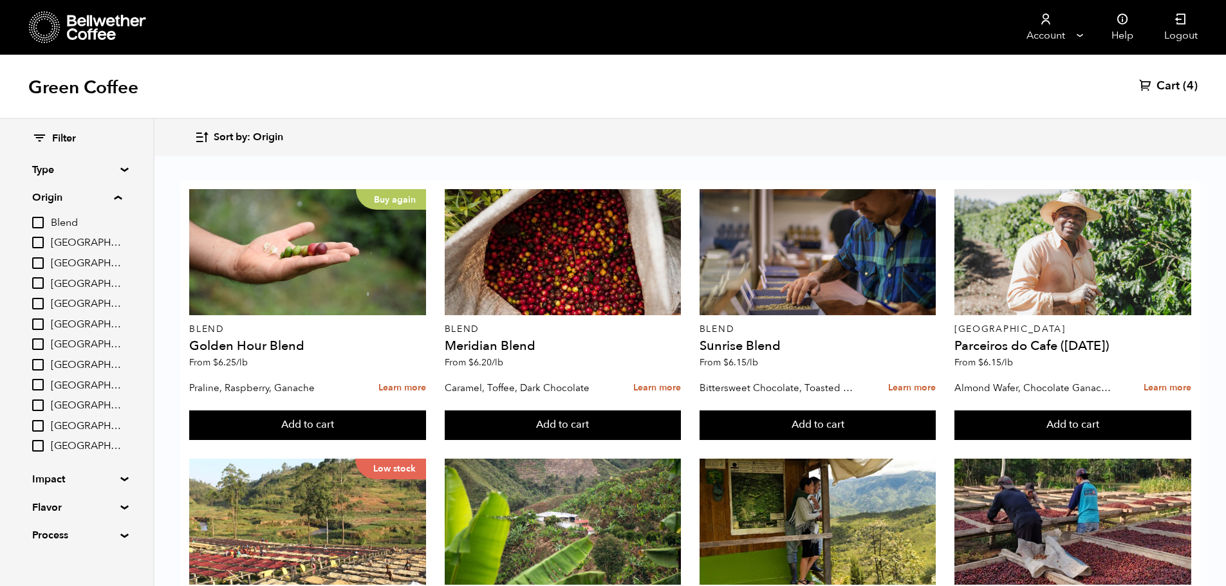
click at [32, 363] on input "[GEOGRAPHIC_DATA]" at bounding box center [38, 365] width 12 height 12
checkbox input "true"
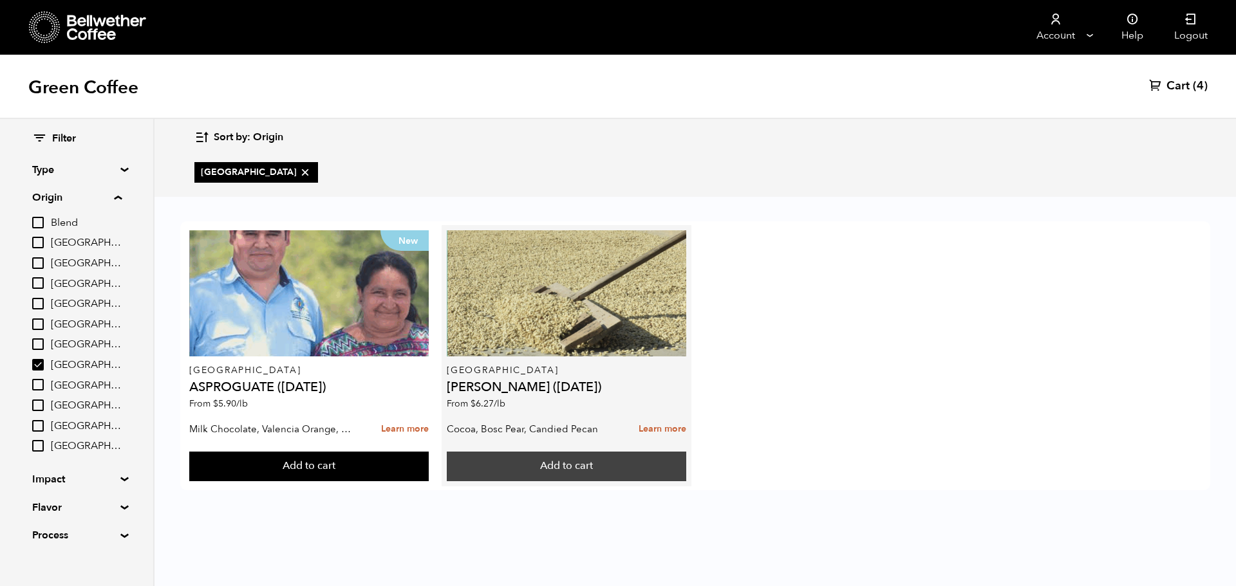
click at [428, 471] on button "Add to cart" at bounding box center [308, 467] width 239 height 30
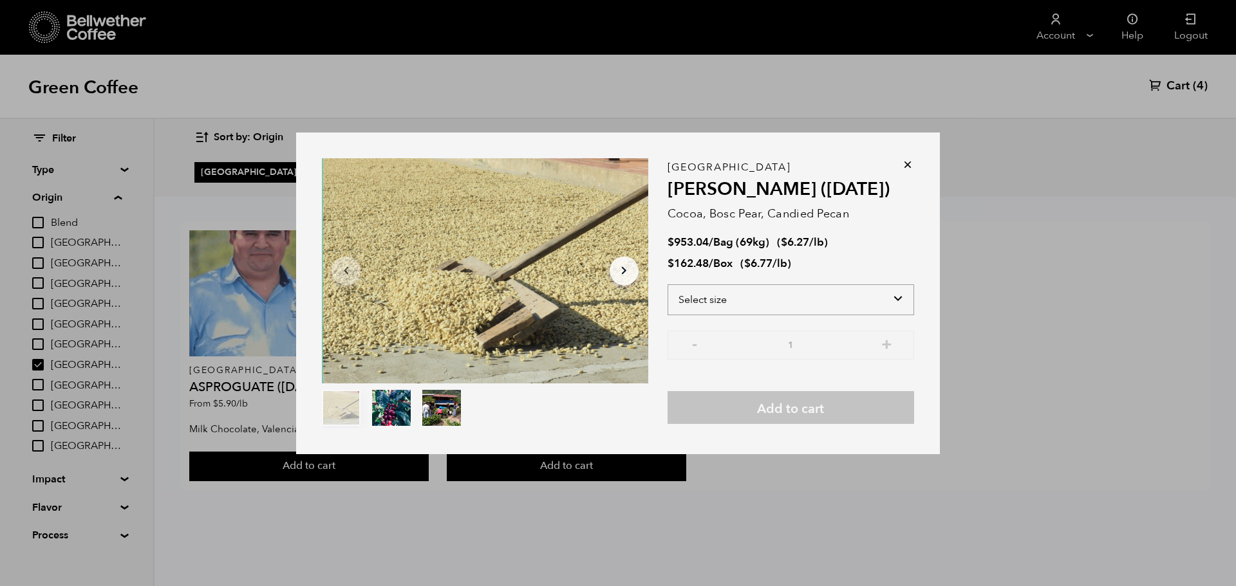
click at [792, 297] on select "Select size Bag (69kg) (152 lbs) Box (24 lbs)" at bounding box center [791, 300] width 247 height 31
select select "box"
click at [668, 285] on select "Select size Bag (69kg) (152 lbs) Box (24 lbs)" at bounding box center [791, 300] width 247 height 31
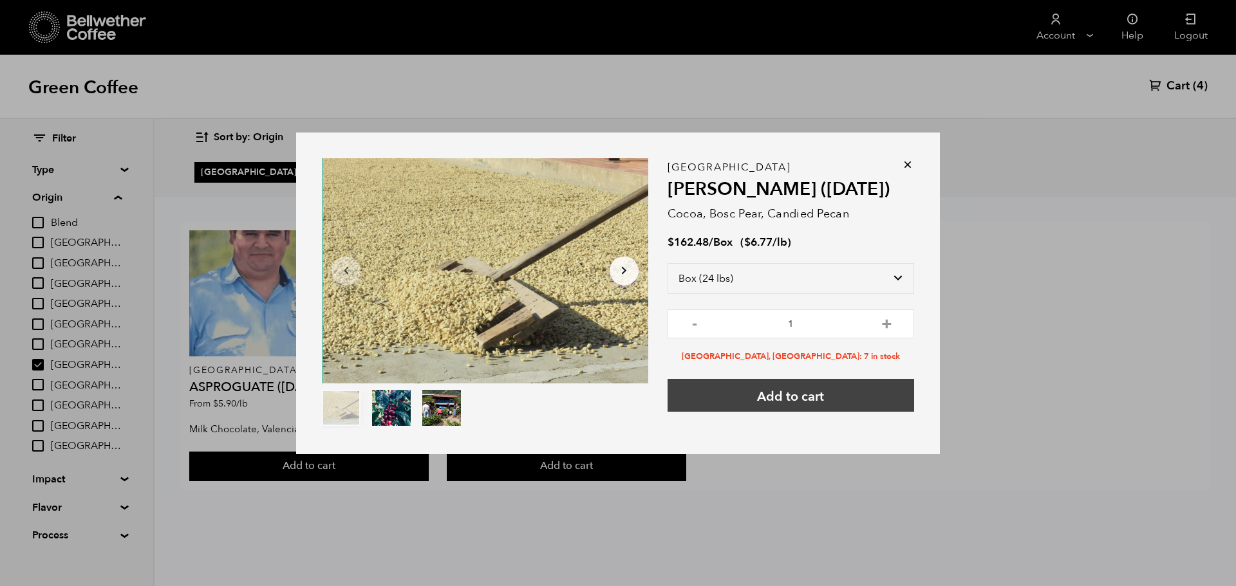
click at [818, 406] on button "Add to cart" at bounding box center [791, 395] width 247 height 33
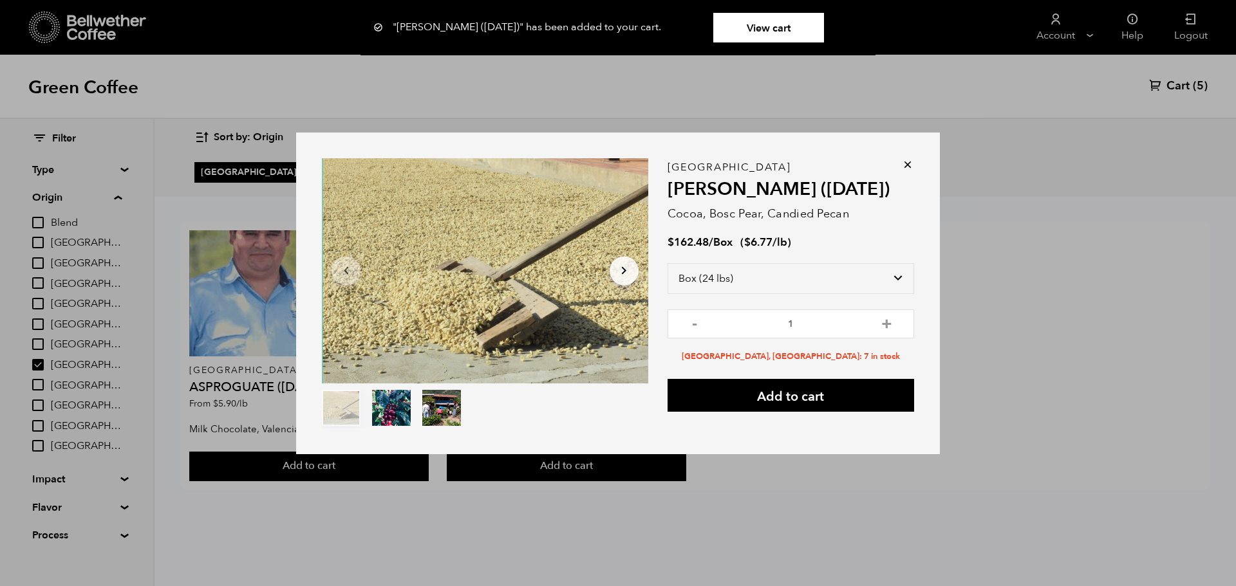
click at [904, 165] on icon at bounding box center [907, 164] width 13 height 13
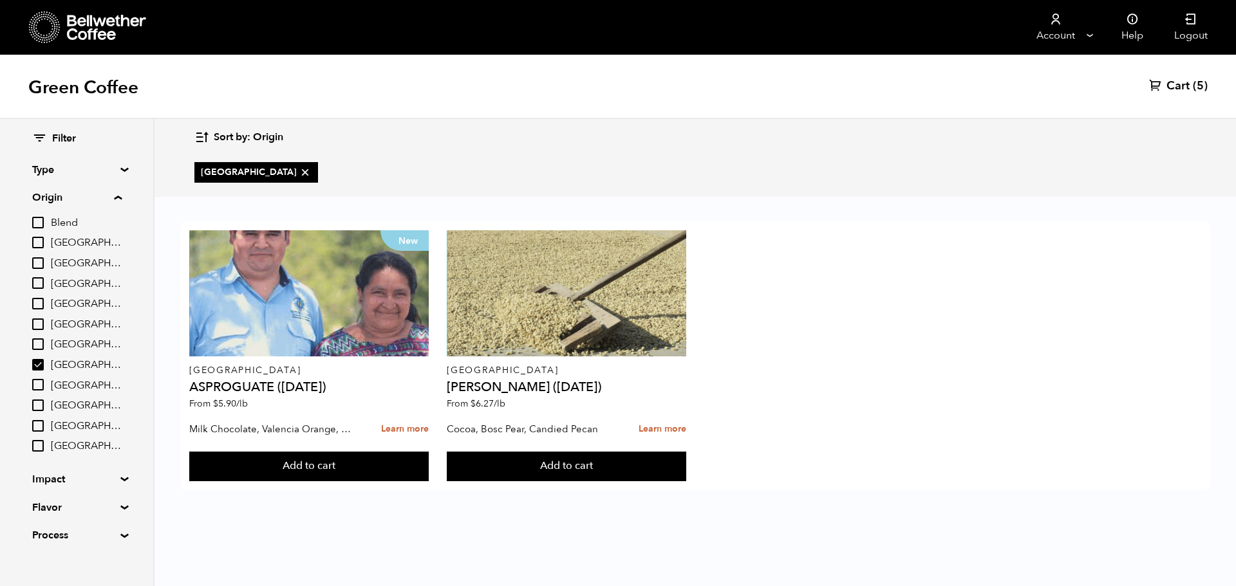
click at [37, 344] on input "[GEOGRAPHIC_DATA]" at bounding box center [38, 345] width 12 height 12
checkbox input "true"
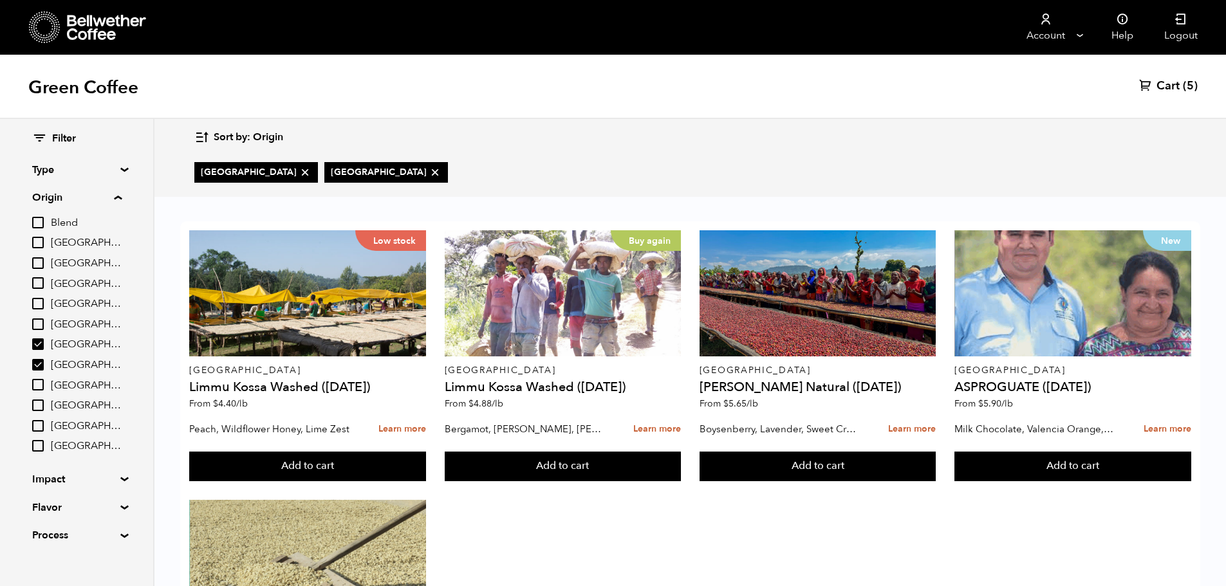
click at [39, 360] on input "[GEOGRAPHIC_DATA]" at bounding box center [38, 365] width 12 height 12
checkbox input "false"
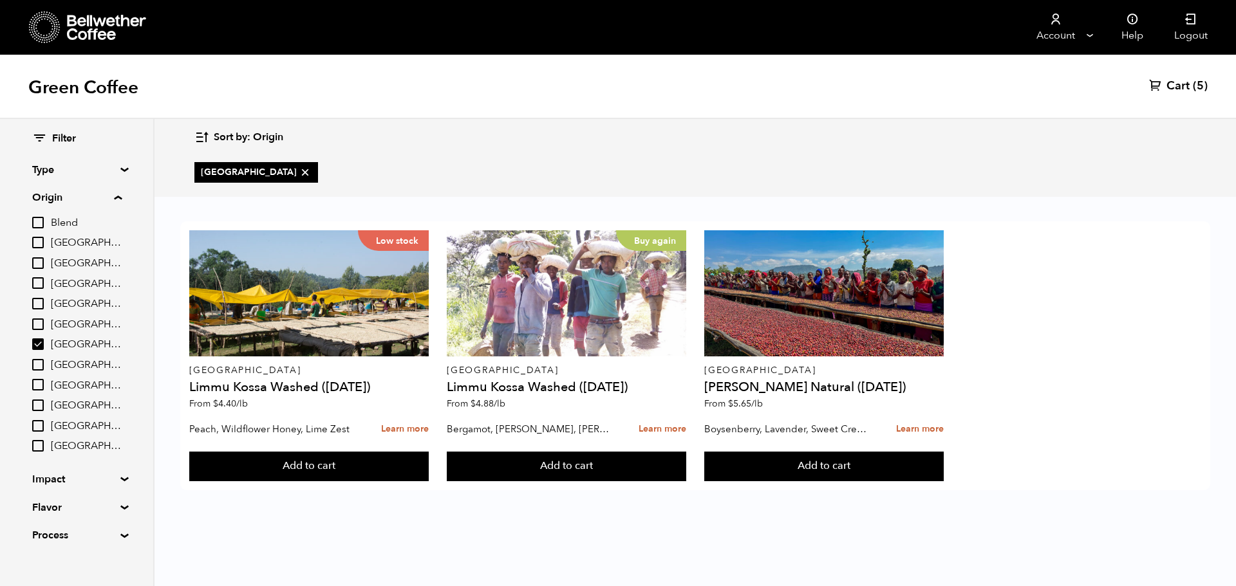
click at [473, 521] on div "Low stock Ethiopia Limmu Kossa Washed (OCT 24) From $ 4.40 /lb Peach, Wildflowe…" at bounding box center [694, 361] width 1081 height 324
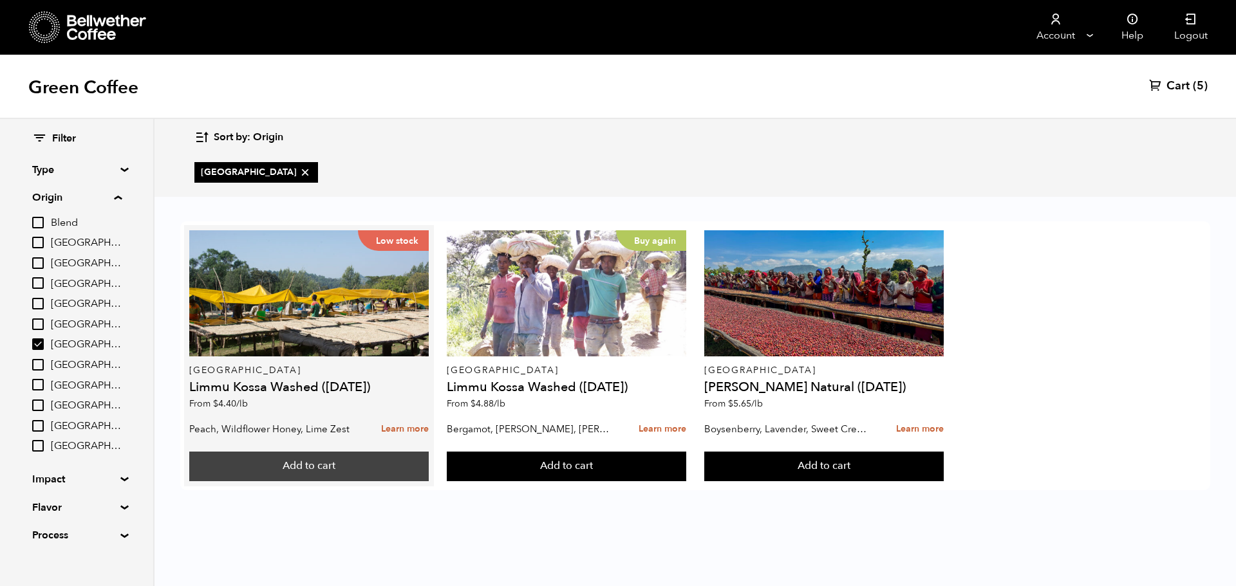
click at [350, 470] on button "Add to cart" at bounding box center [308, 467] width 239 height 30
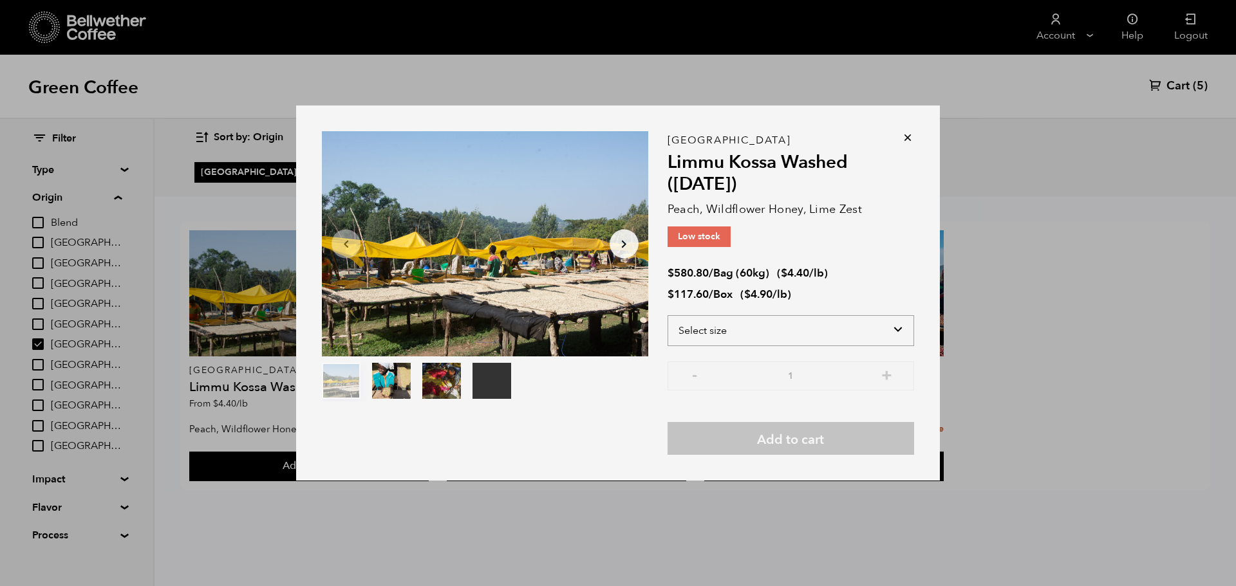
click at [751, 342] on select "Select size Bag (60kg) (132 lbs) Box (24 lbs)" at bounding box center [791, 330] width 247 height 31
click at [668, 315] on select "Select size Bag (60kg) (132 lbs) Box (24 lbs)" at bounding box center [791, 330] width 247 height 31
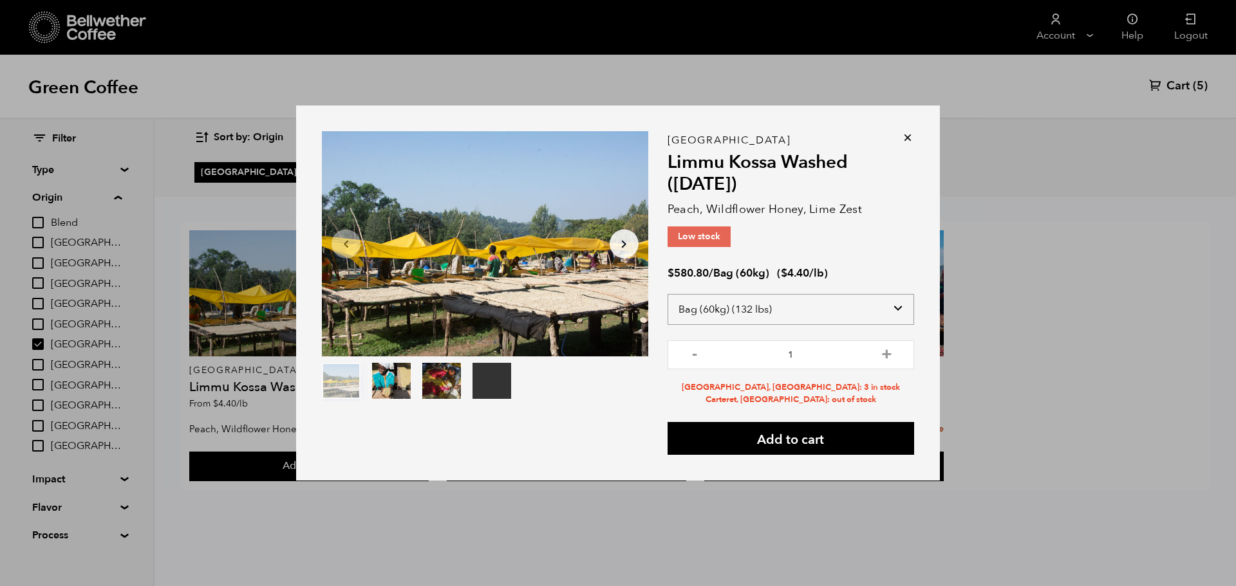
click at [751, 304] on select "Select size Bag (60kg) (132 lbs) Box (24 lbs)" at bounding box center [791, 309] width 247 height 31
select select "box"
click at [668, 300] on select "Select size Bag (60kg) (132 lbs) Box (24 lbs)" at bounding box center [791, 309] width 247 height 31
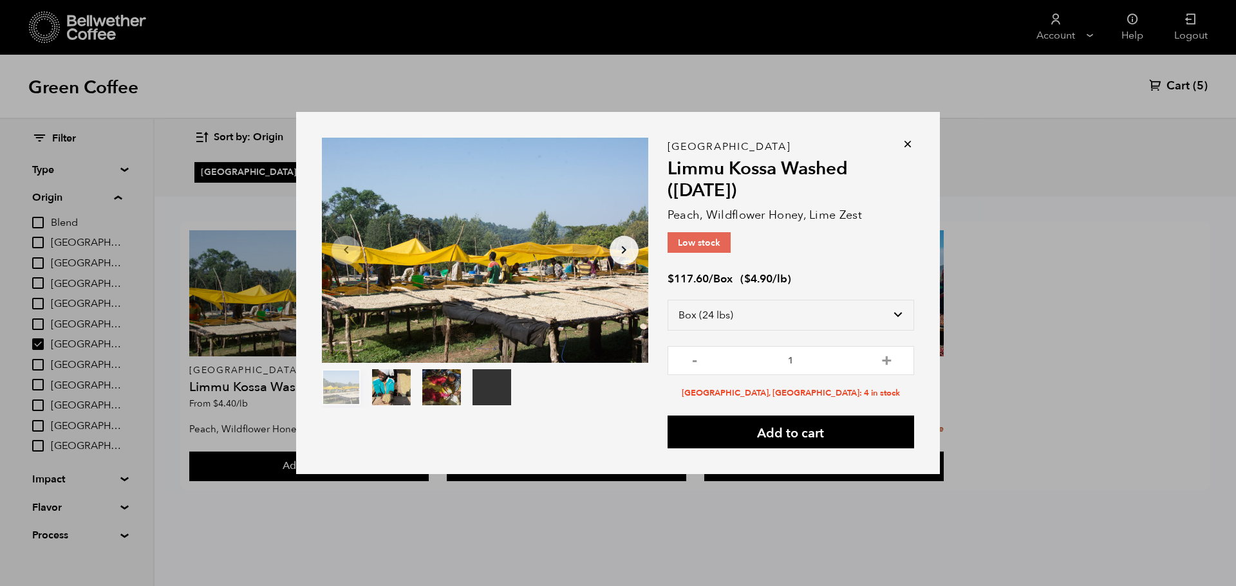
click at [904, 144] on icon at bounding box center [907, 144] width 13 height 13
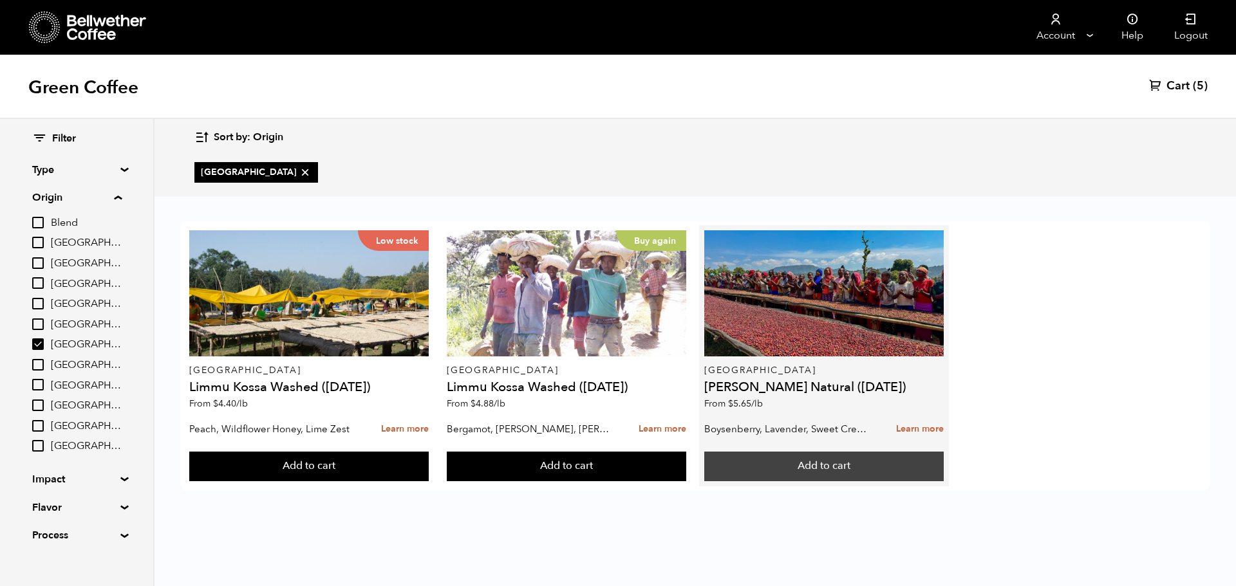
click at [428, 469] on button "Add to cart" at bounding box center [308, 467] width 239 height 30
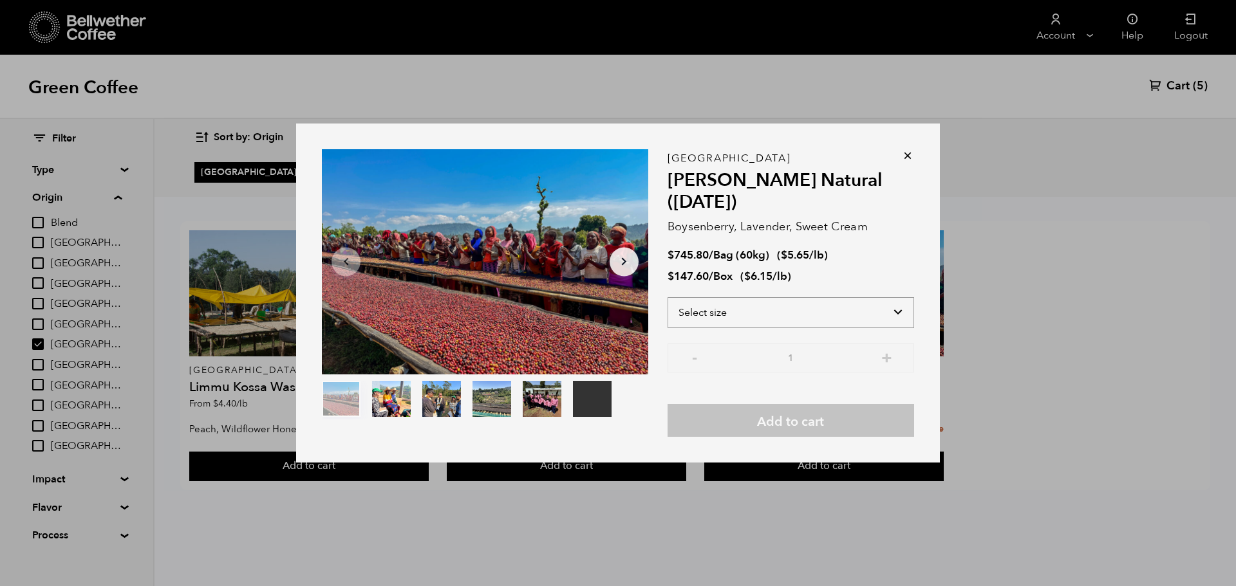
click at [729, 325] on select "Select size Bag (60kg) (132 lbs) Box (24 lbs)" at bounding box center [791, 312] width 247 height 31
click at [668, 297] on select "Select size Bag (60kg) (132 lbs) Box (24 lbs)" at bounding box center [791, 312] width 247 height 31
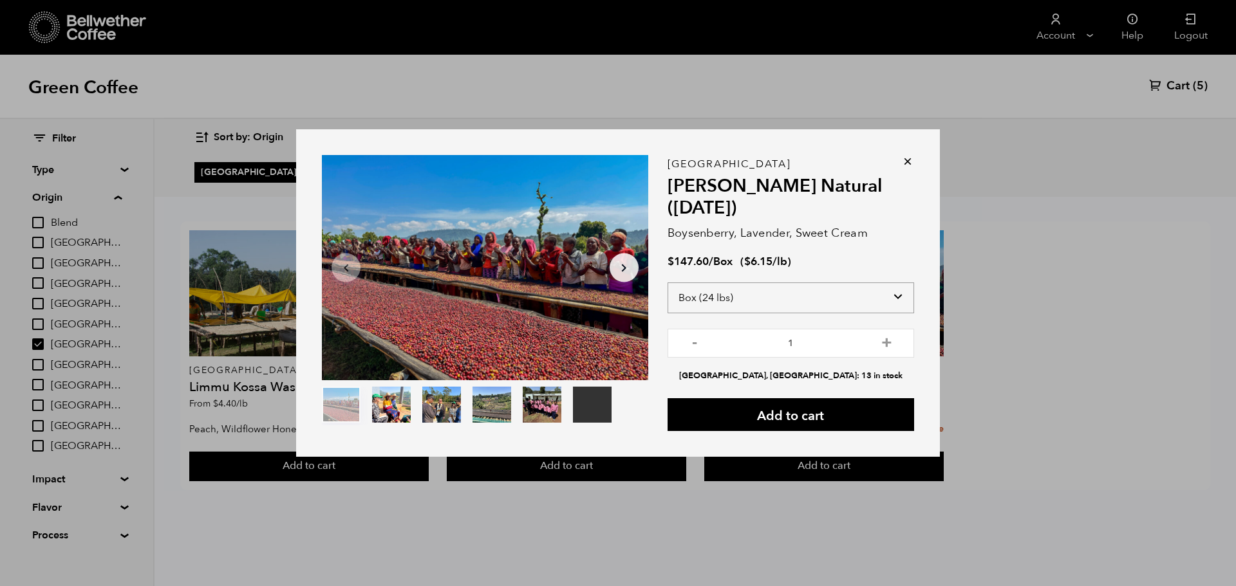
click at [748, 303] on select "Select size Bag (60kg) (132 lbs) Box (24 lbs)" at bounding box center [791, 298] width 247 height 31
click at [668, 283] on select "Select size Bag (60kg) (132 lbs) Box (24 lbs)" at bounding box center [791, 298] width 247 height 31
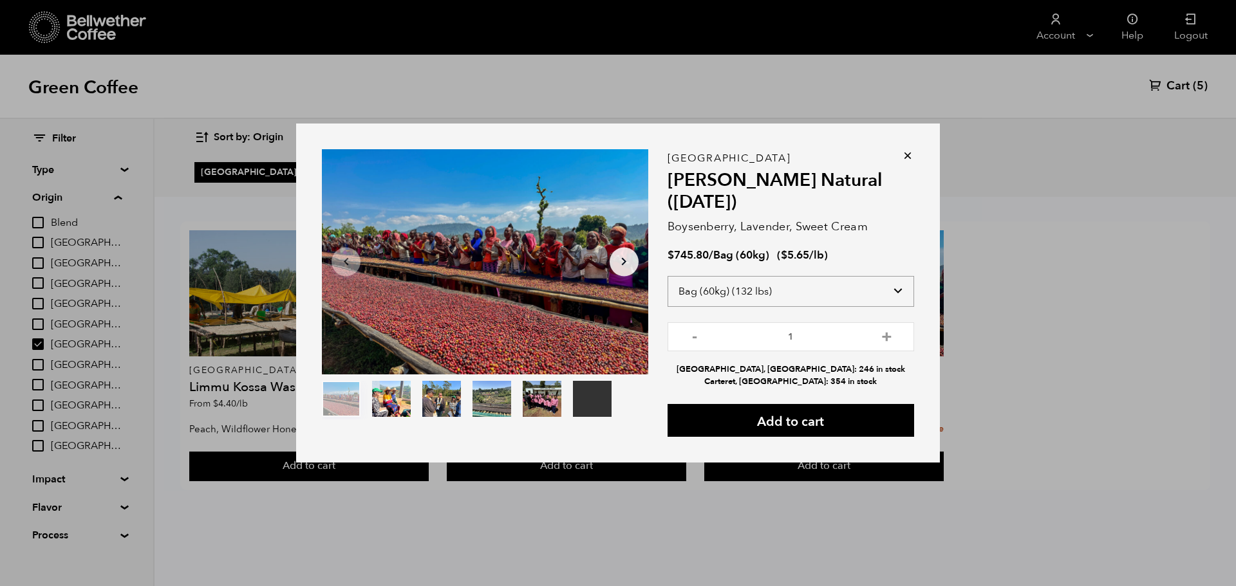
click at [751, 292] on select "Select size Bag (60kg) (132 lbs) Box (24 lbs)" at bounding box center [791, 291] width 247 height 31
select select "box"
click at [668, 282] on select "Select size Bag (60kg) (132 lbs) Box (24 lbs)" at bounding box center [791, 291] width 247 height 31
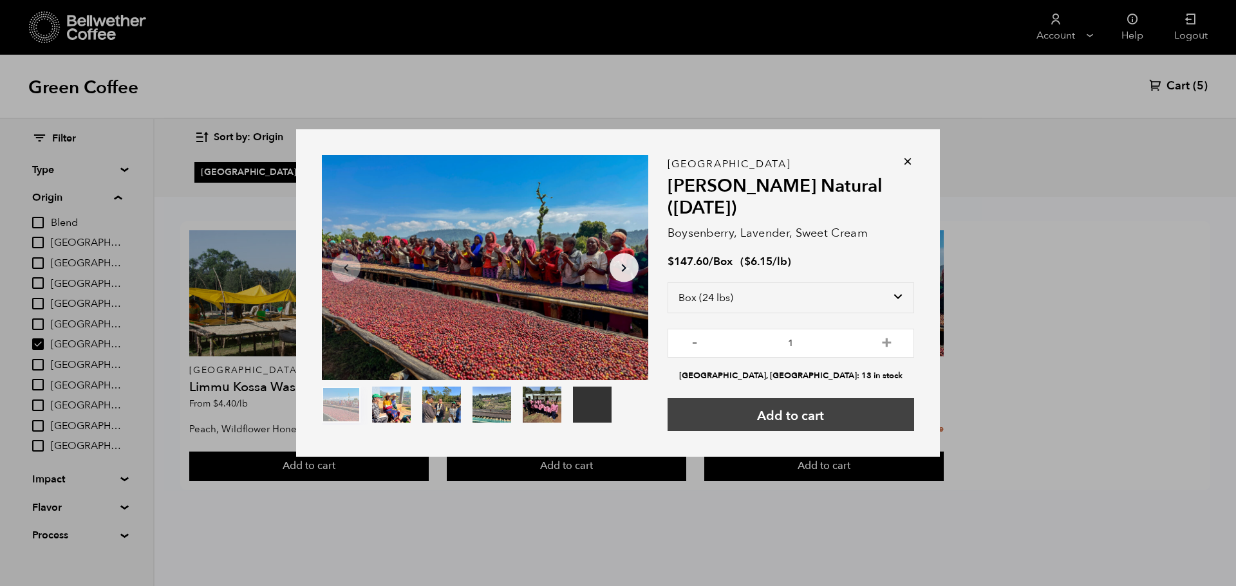
click at [767, 421] on button "Add to cart" at bounding box center [791, 414] width 247 height 33
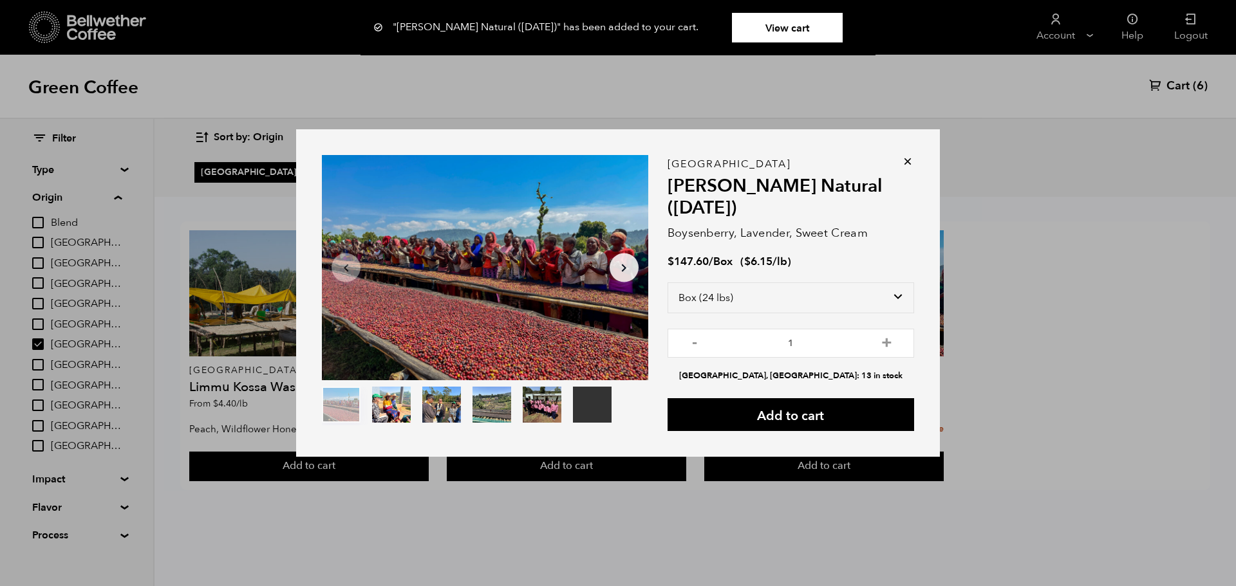
click at [908, 159] on icon at bounding box center [907, 161] width 13 height 13
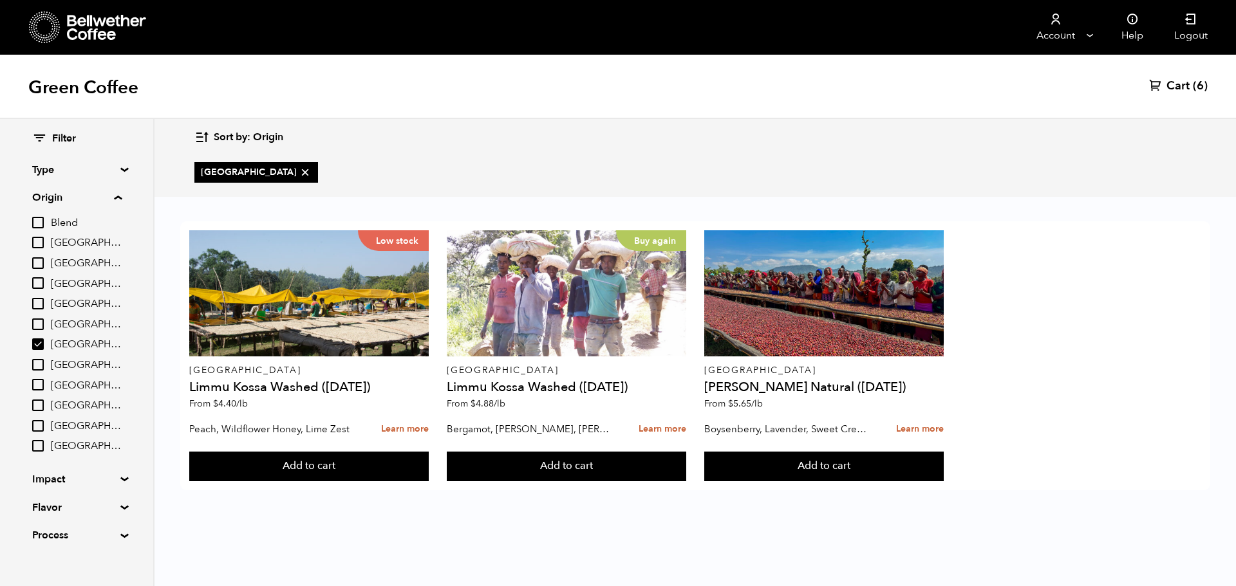
click at [1170, 81] on span "Cart" at bounding box center [1177, 86] width 23 height 15
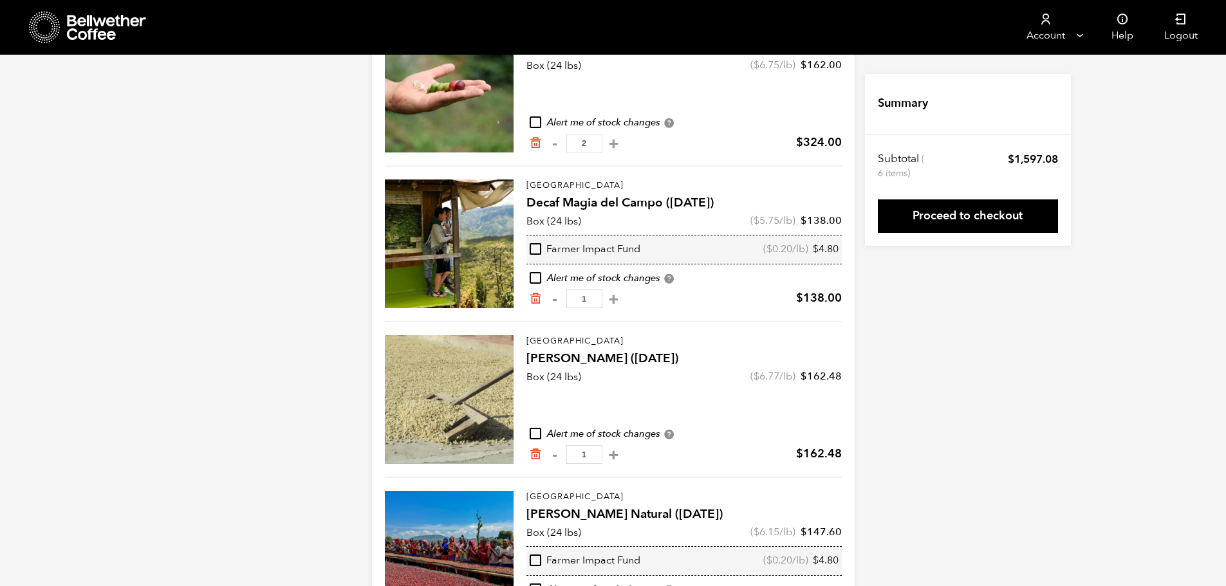
scroll to position [274, 0]
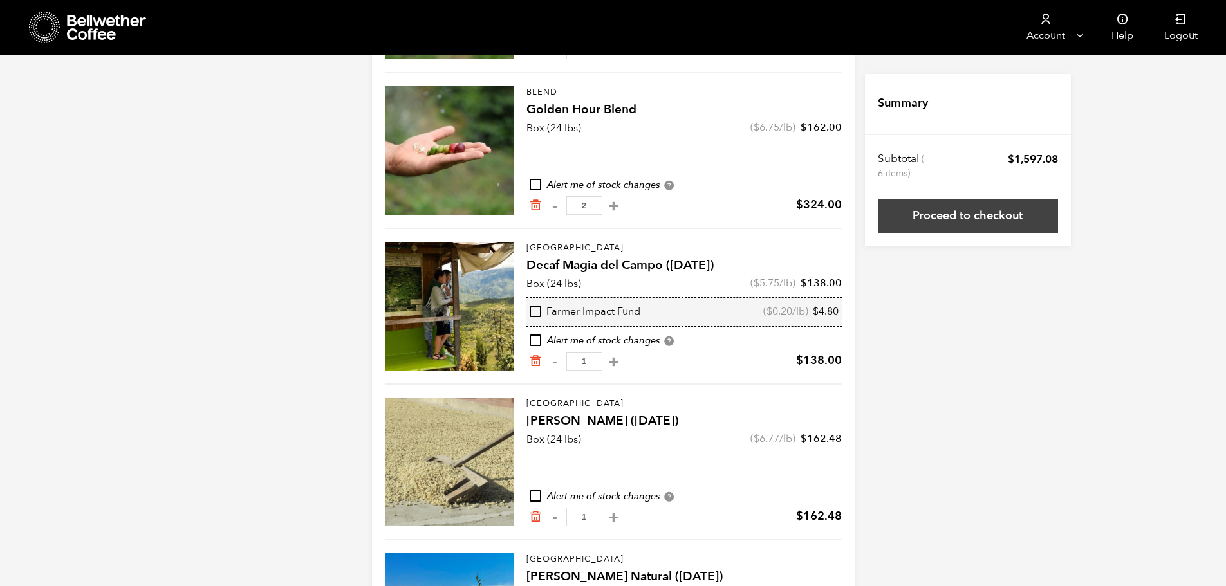
click at [942, 212] on link "Proceed to checkout" at bounding box center [968, 216] width 180 height 33
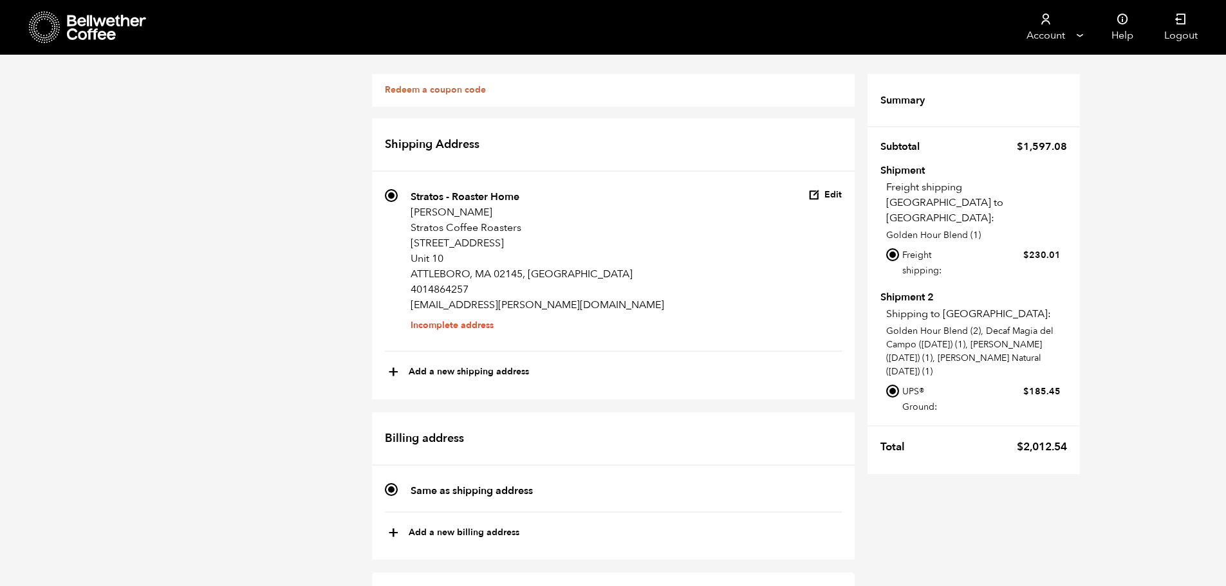
scroll to position [193, 0]
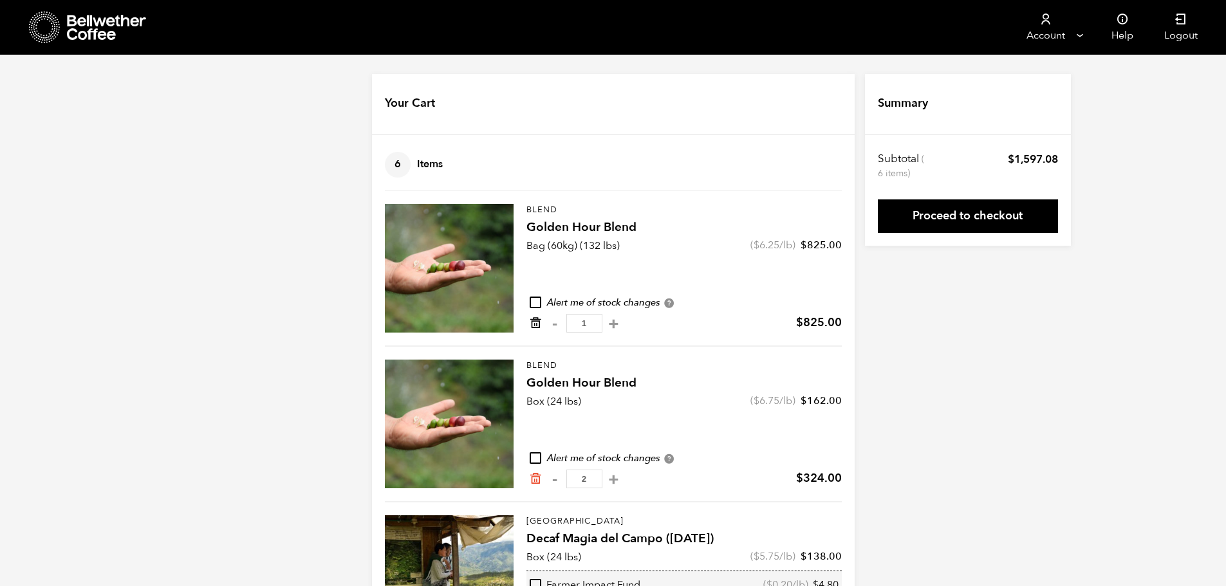
click at [532, 323] on icon "Remove from cart" at bounding box center [535, 323] width 13 height 13
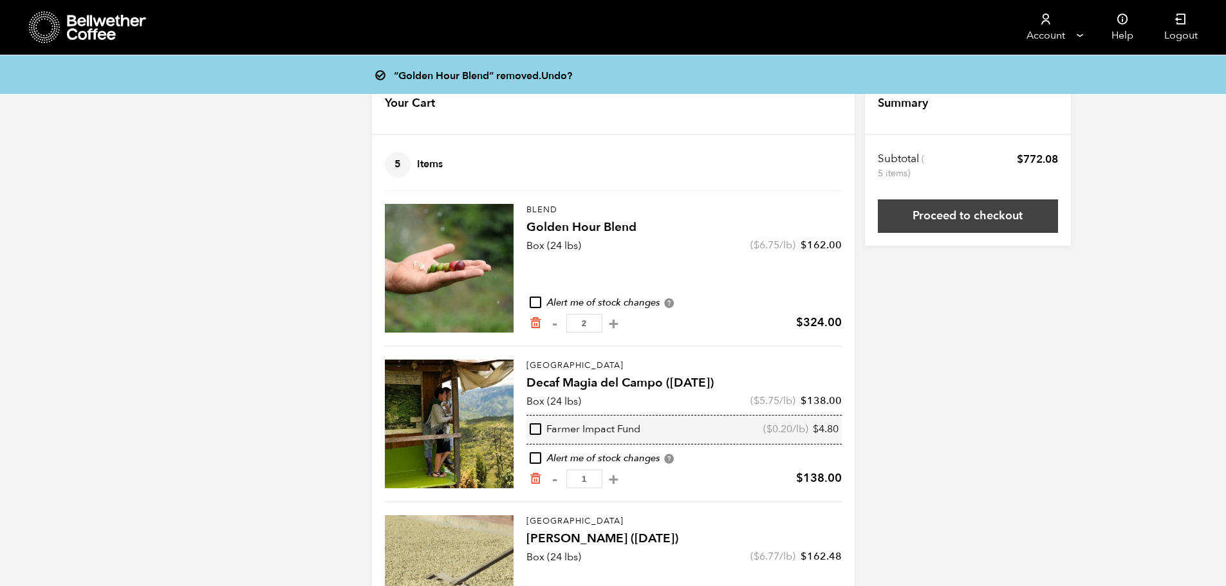
click at [929, 221] on link "Proceed to checkout" at bounding box center [968, 216] width 180 height 33
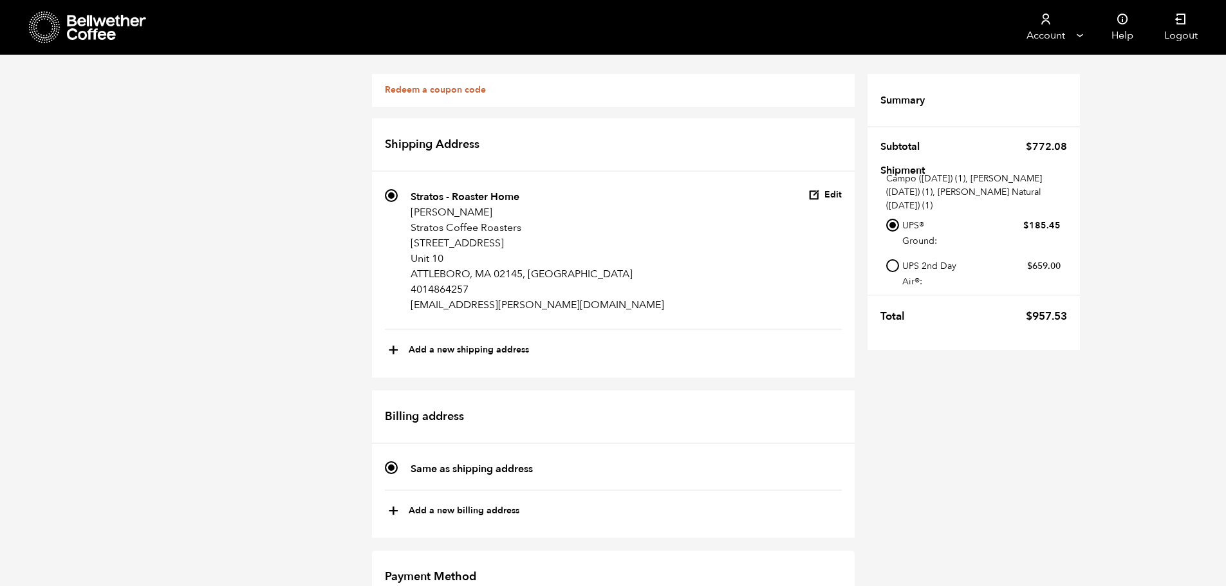
scroll to position [968, 0]
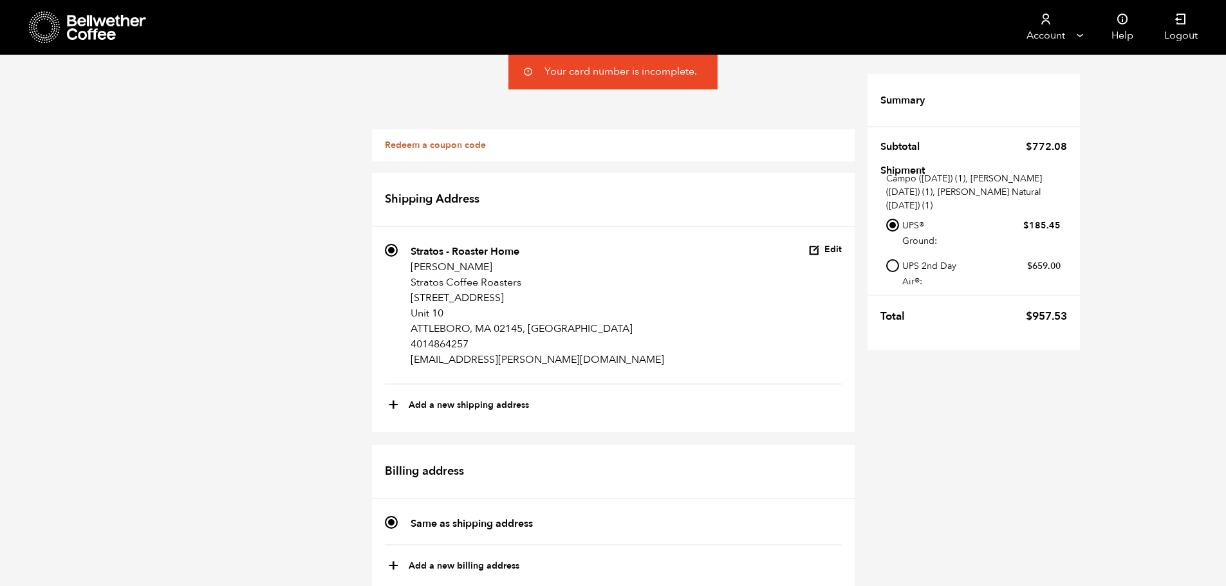
scroll to position [1036, 0]
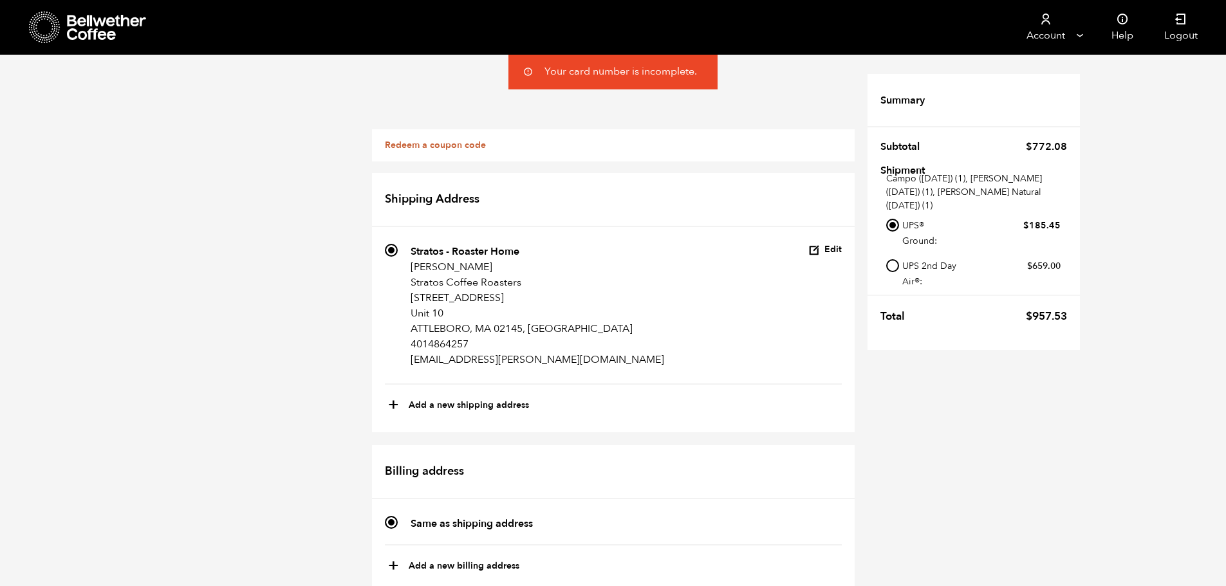
radio input "true"
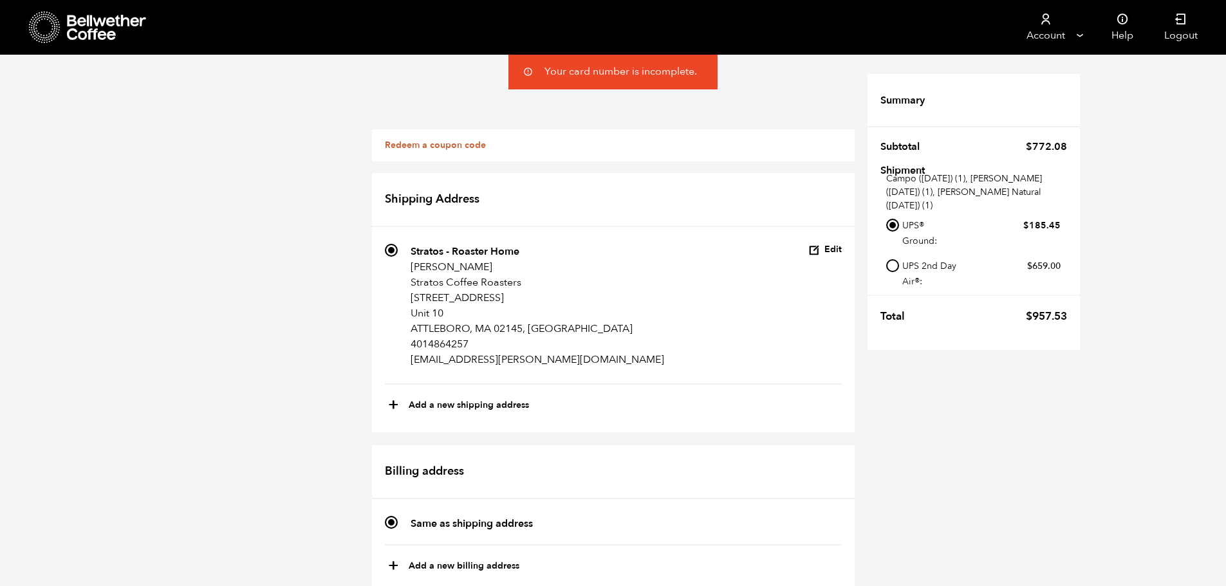
radio input "true"
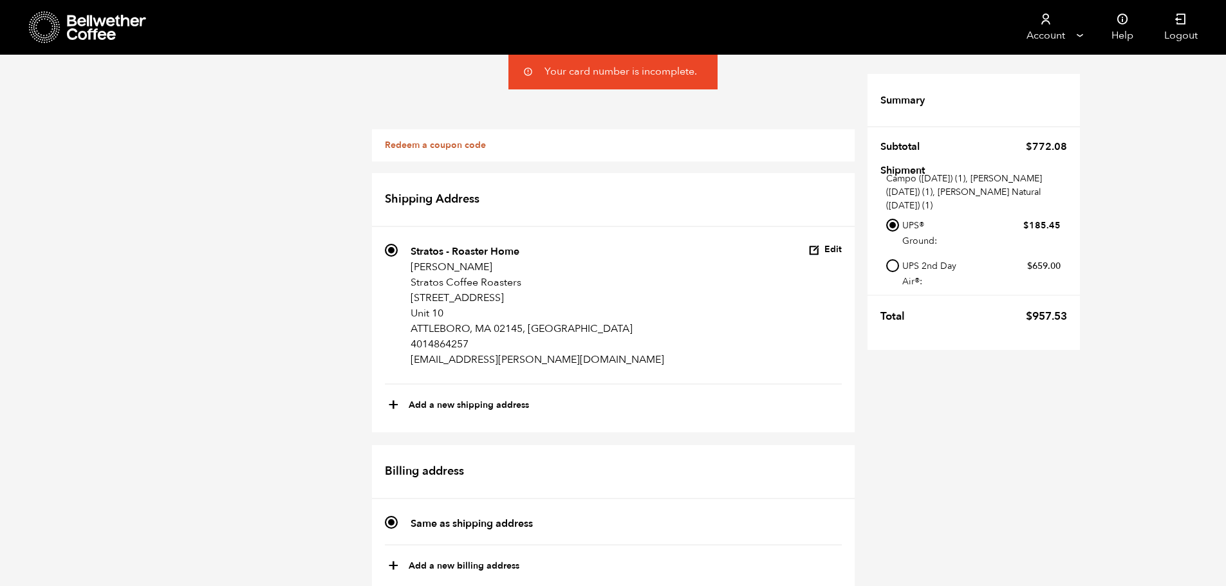
scroll to position [1022, 0]
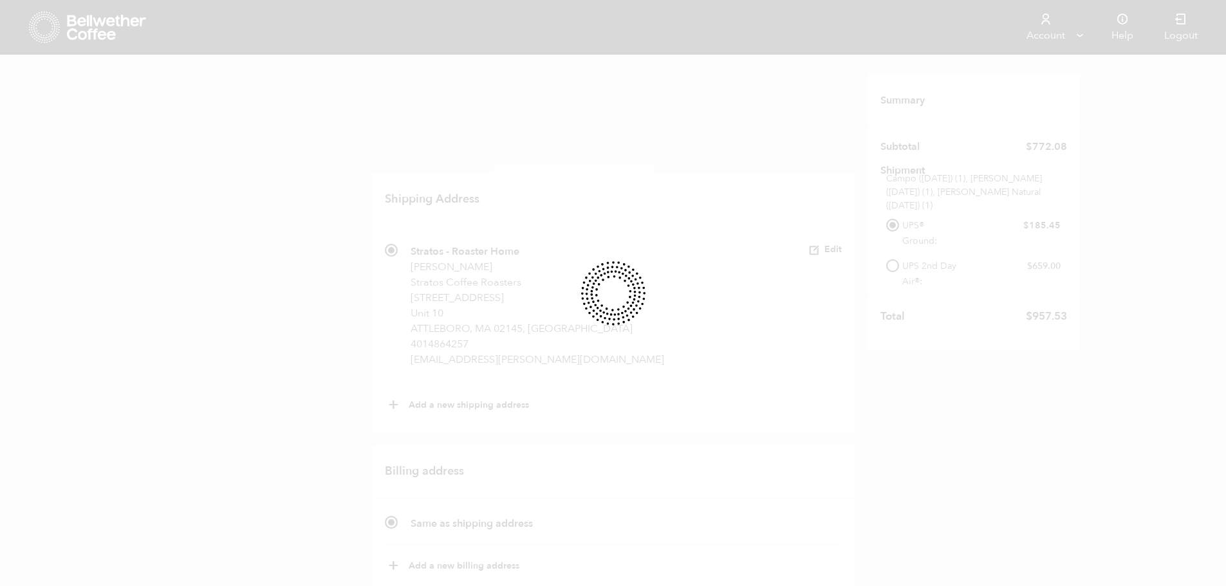
scroll to position [829, 0]
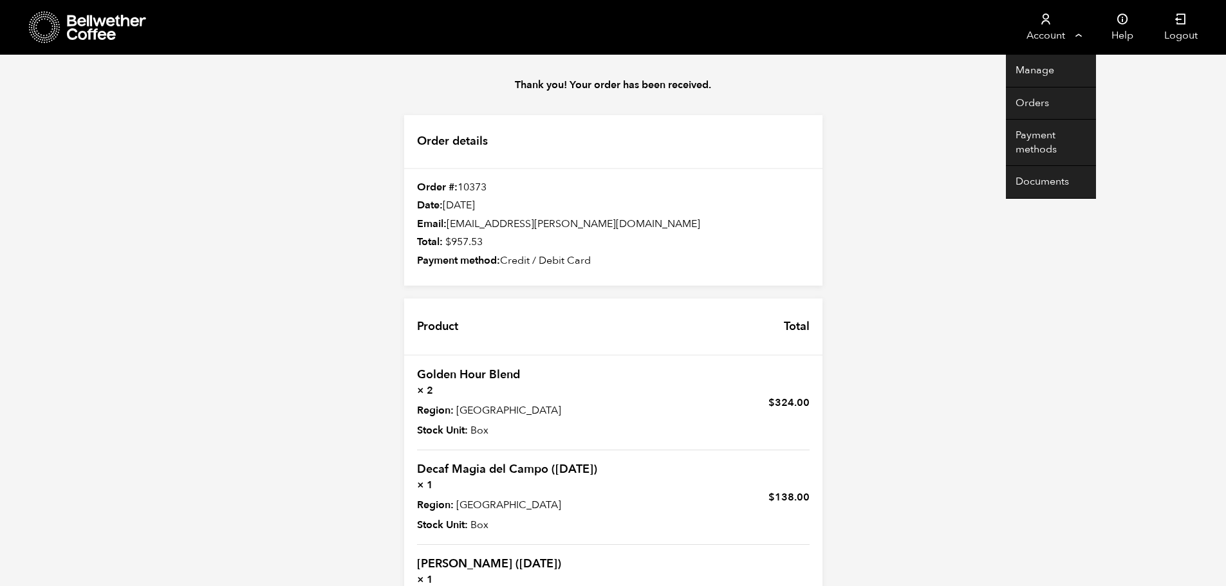
click at [1076, 36] on link "Account" at bounding box center [1045, 27] width 79 height 55
click at [1029, 100] on link "Orders" at bounding box center [1051, 104] width 90 height 33
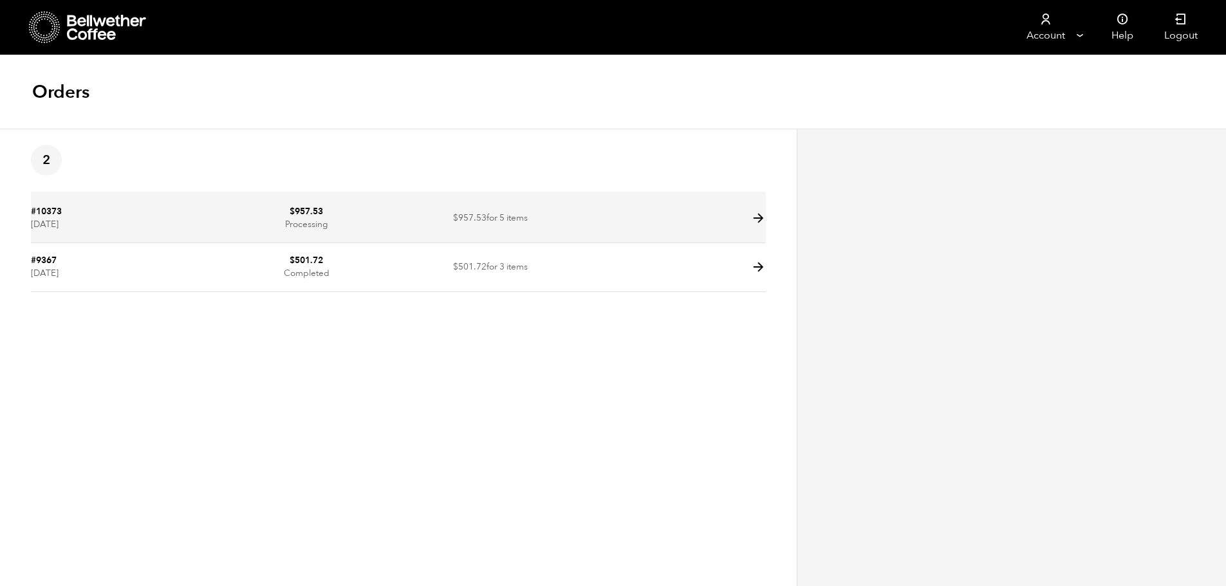
scroll to position [1, 0]
